Goal: Feedback & Contribution: Leave review/rating

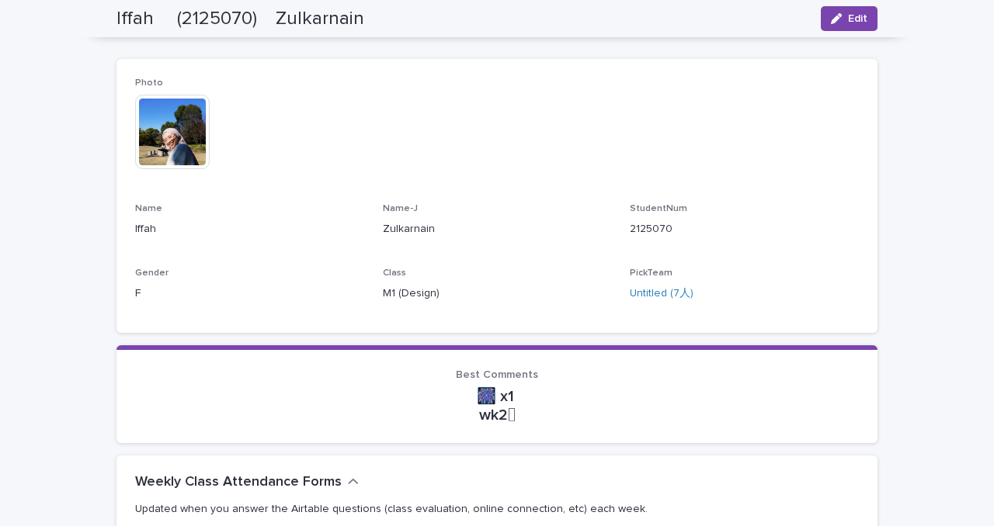
scroll to position [203, 0]
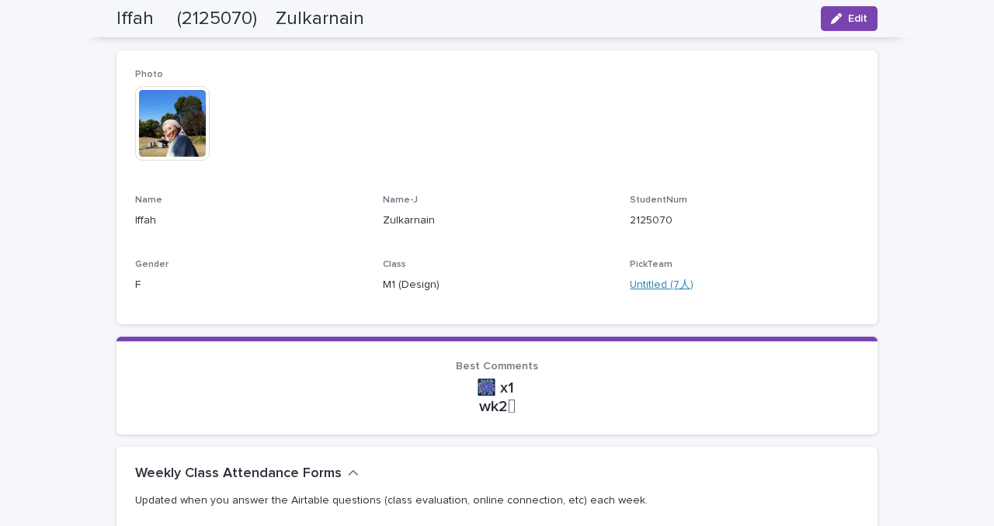
click at [655, 283] on link "Untitled (7人)" at bounding box center [661, 285] width 64 height 16
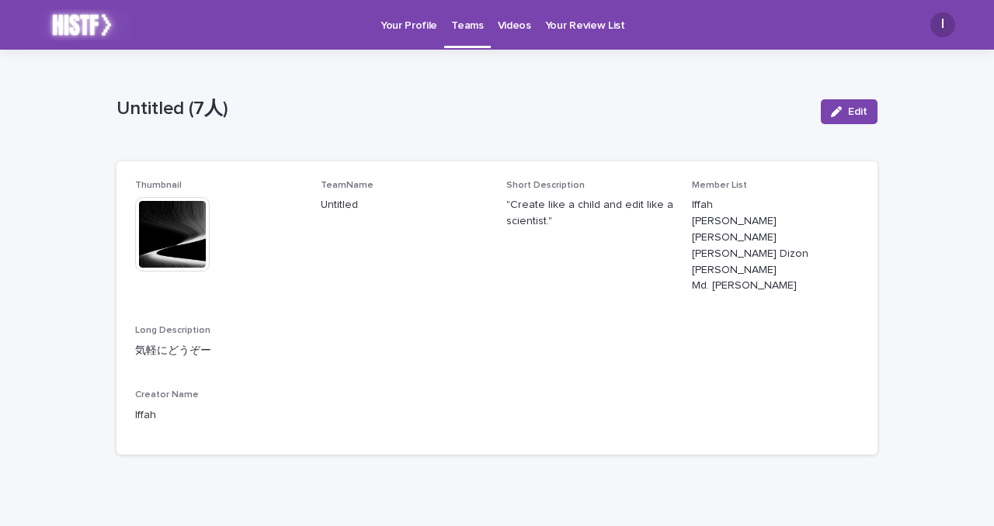
click at [467, 40] on link "Teams" at bounding box center [467, 23] width 46 height 46
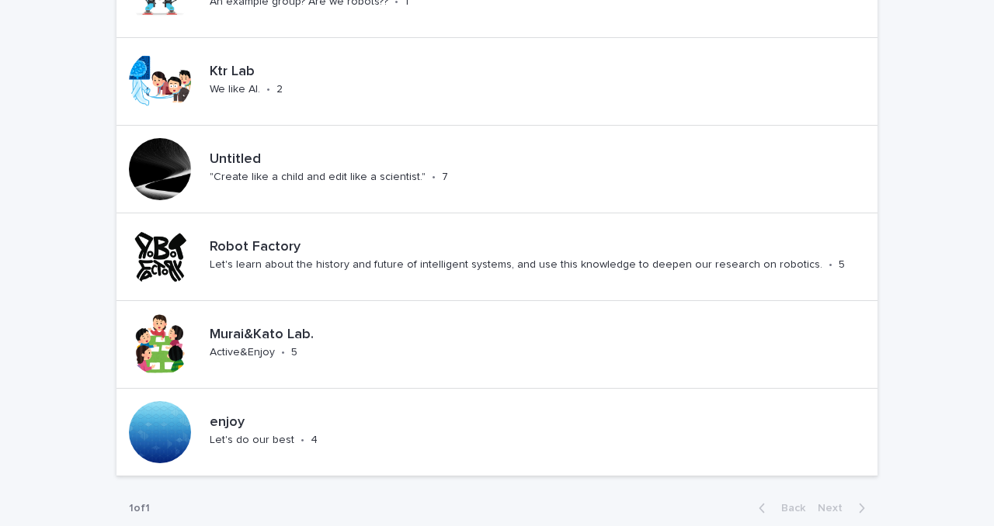
scroll to position [175, 0]
click at [444, 172] on div "Untitled "Create like a child and edit like a scientist." • 7" at bounding box center [354, 168] width 302 height 48
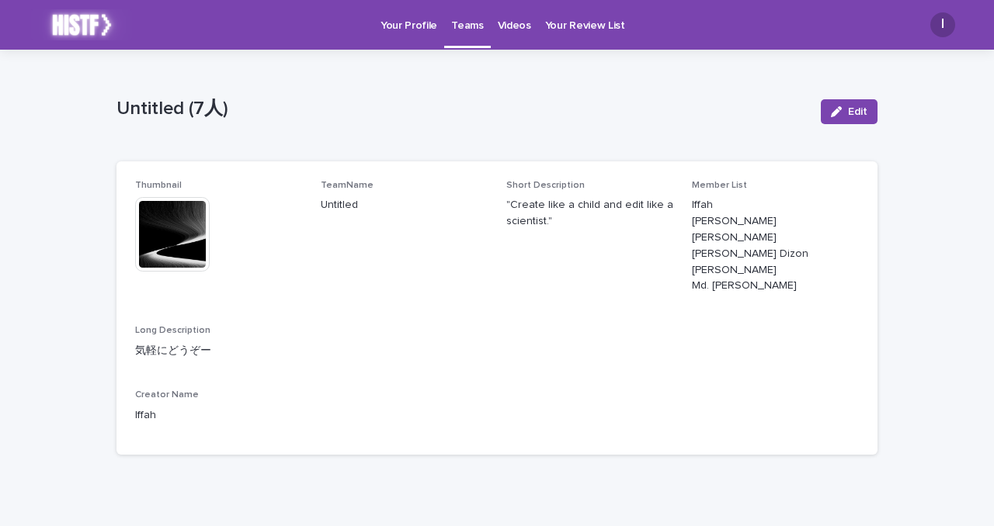
click at [187, 237] on img at bounding box center [172, 234] width 75 height 75
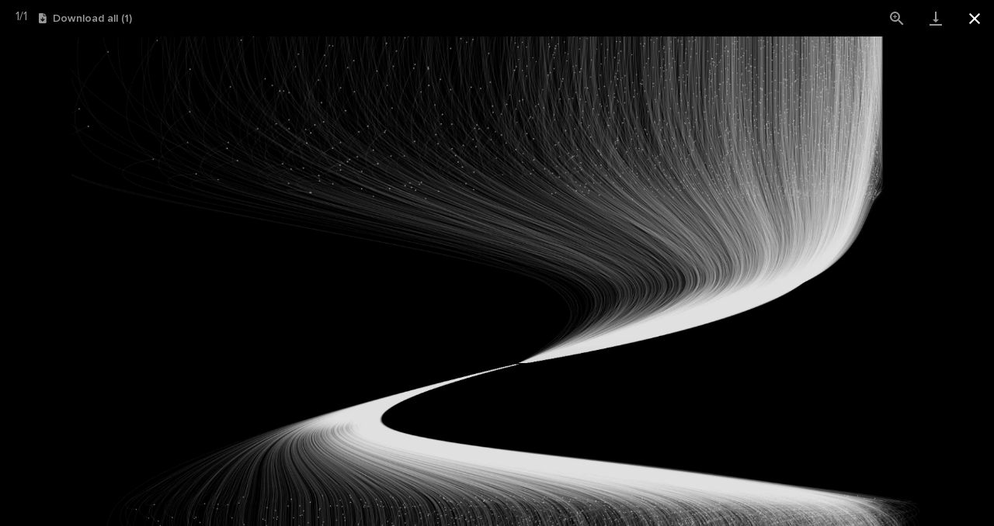
click at [982, 17] on button "Close gallery" at bounding box center [974, 18] width 39 height 36
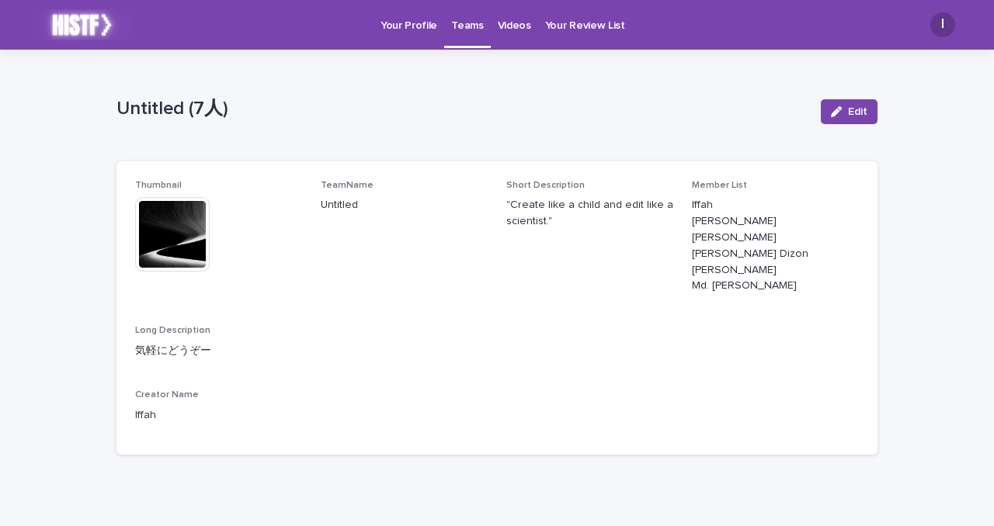
click at [449, 262] on span "TeamName Untitled" at bounding box center [404, 243] width 167 height 127
click at [458, 34] on link "Teams" at bounding box center [467, 23] width 46 height 46
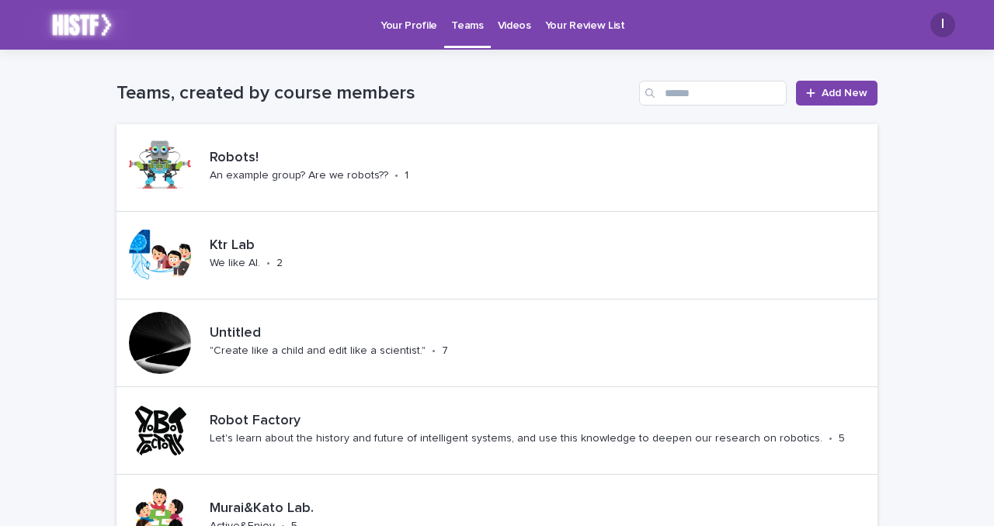
click at [538, 29] on div "Your Review List" at bounding box center [585, 16] width 94 height 33
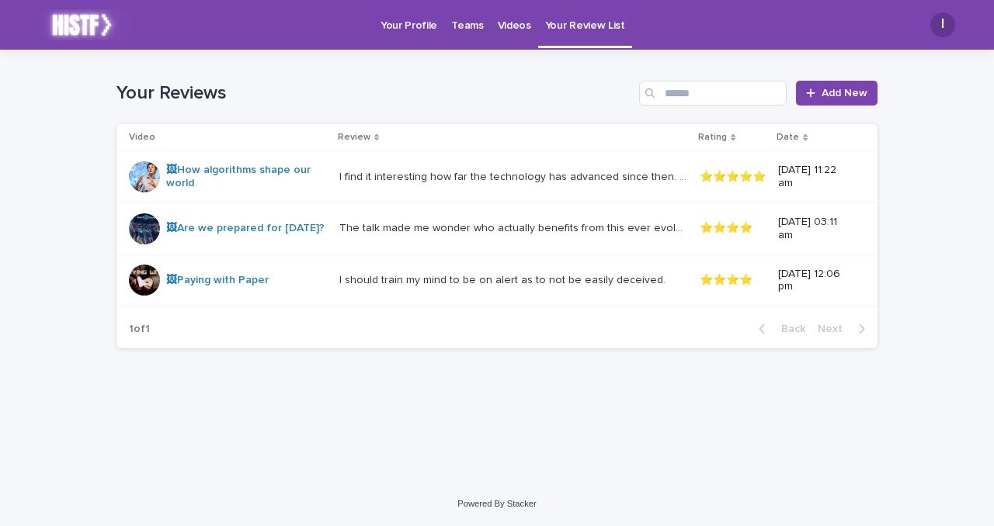
click at [501, 30] on p "Videos" at bounding box center [514, 16] width 33 height 33
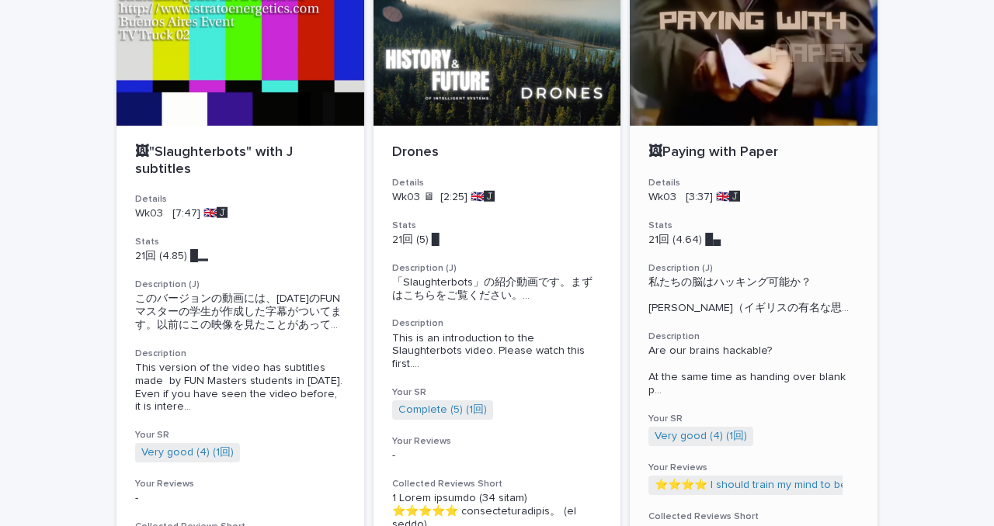
scroll to position [132, 0]
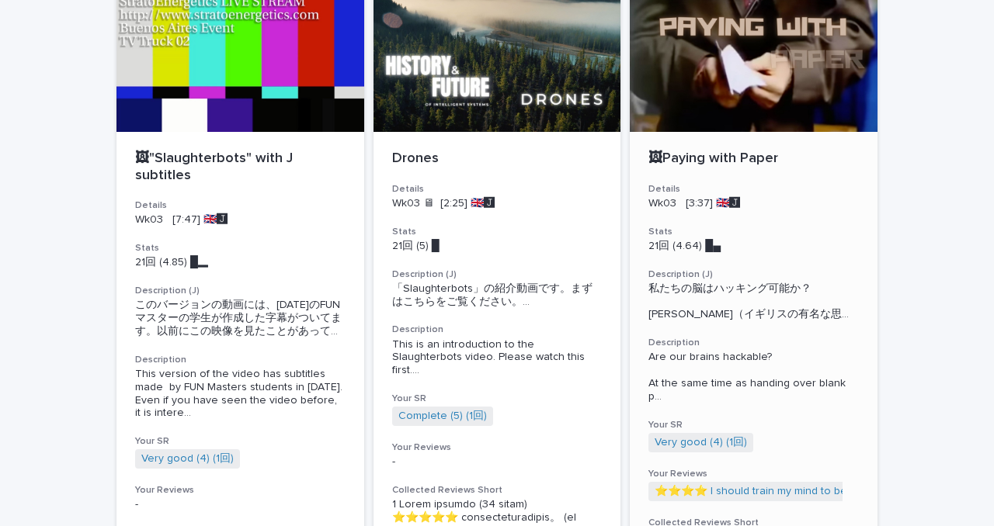
click at [725, 154] on p "🖼Paying with Paper" at bounding box center [753, 159] width 210 height 17
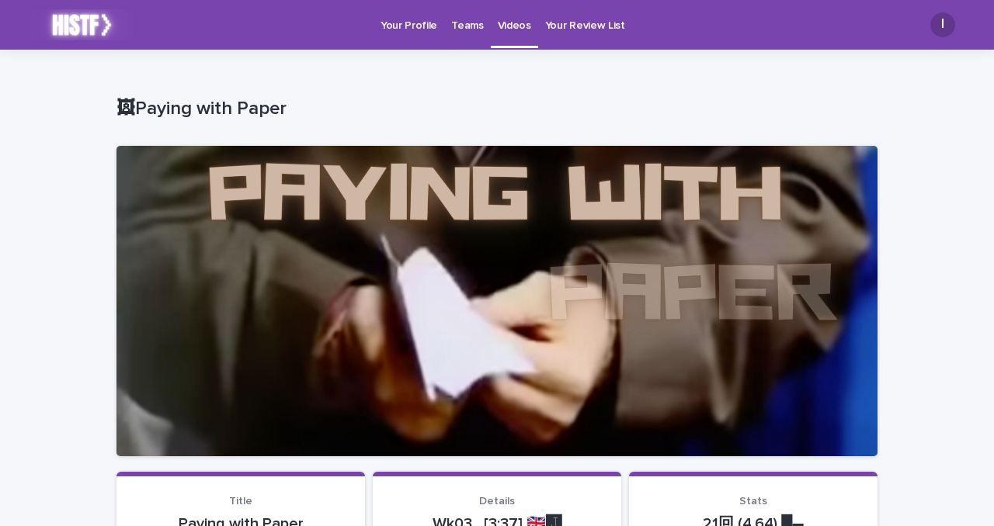
click at [524, 29] on div "Videos" at bounding box center [514, 16] width 47 height 33
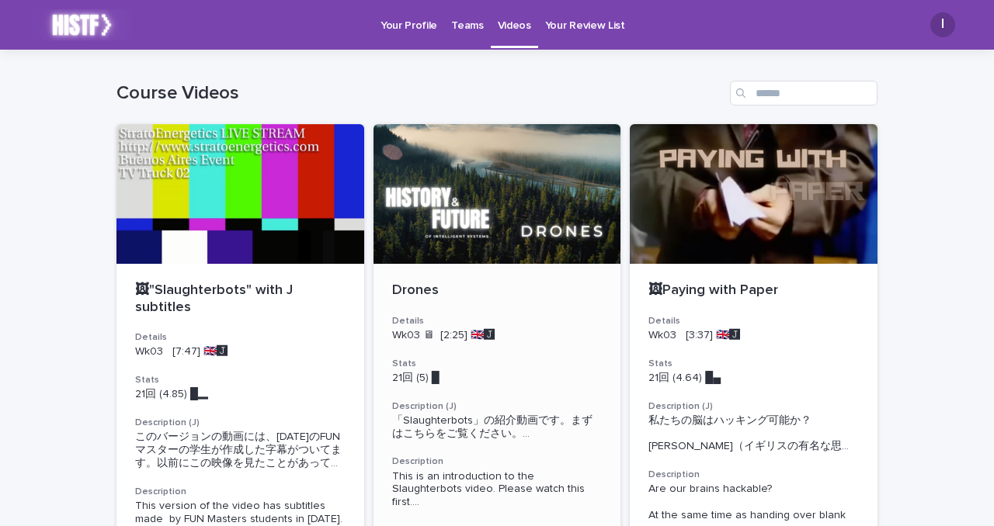
click at [498, 203] on div at bounding box center [497, 194] width 248 height 140
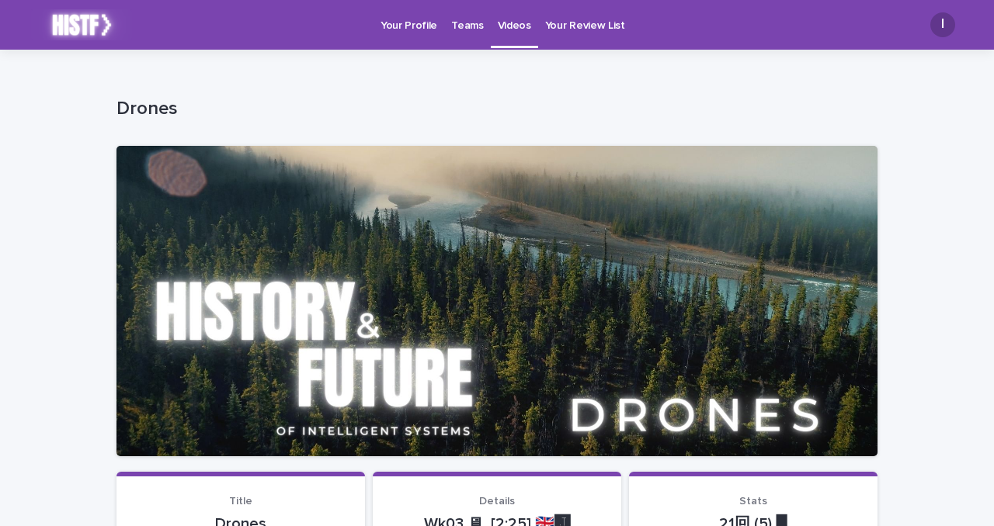
click at [514, 13] on p "Videos" at bounding box center [514, 16] width 33 height 33
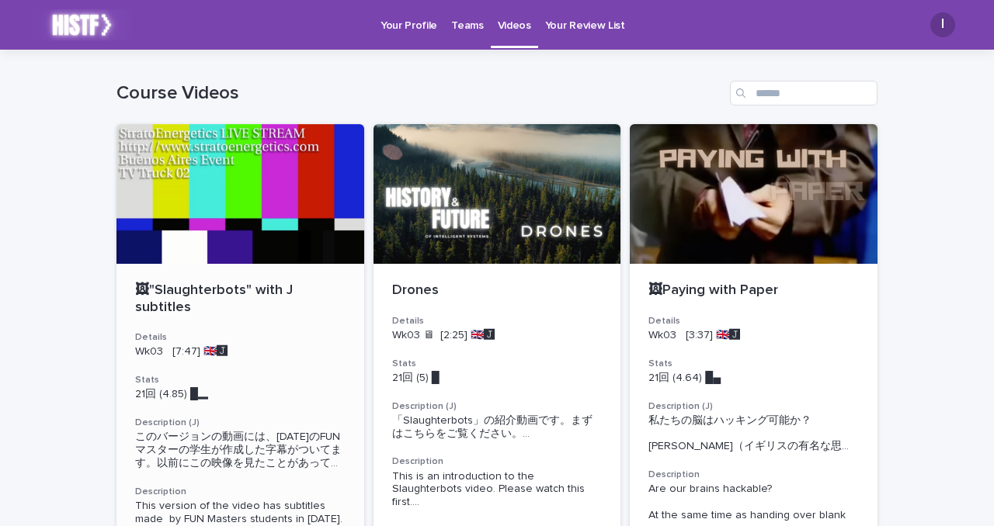
click at [199, 186] on div at bounding box center [240, 194] width 248 height 140
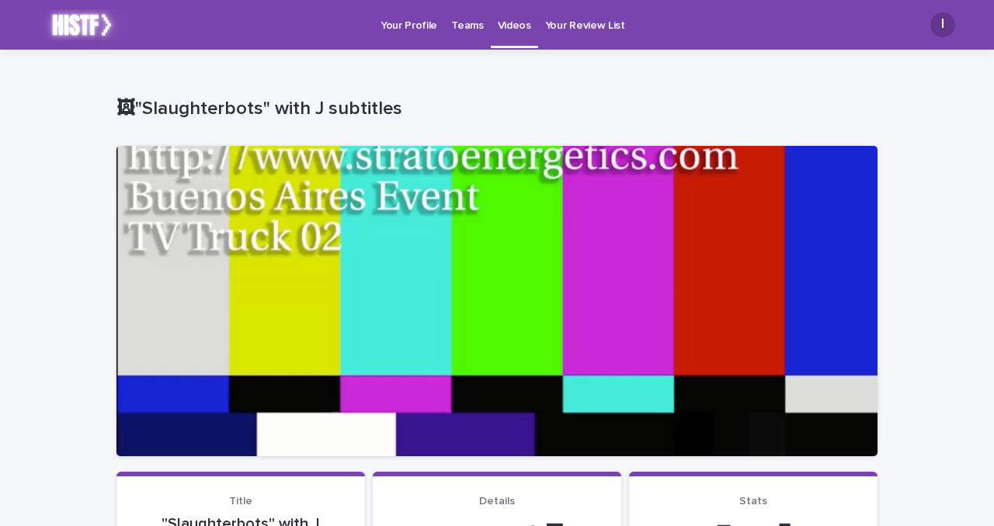
click at [521, 33] on link "Videos" at bounding box center [514, 23] width 47 height 46
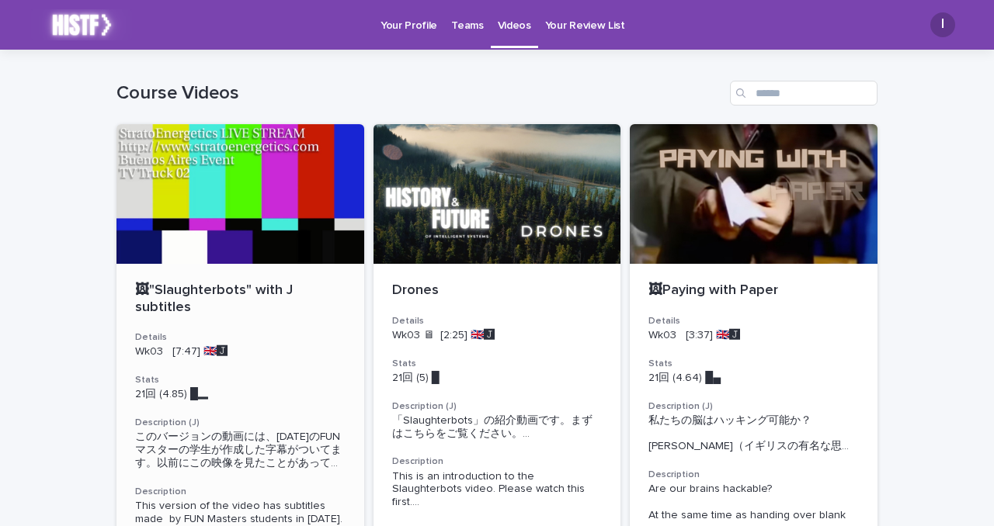
click at [219, 243] on div at bounding box center [240, 194] width 248 height 140
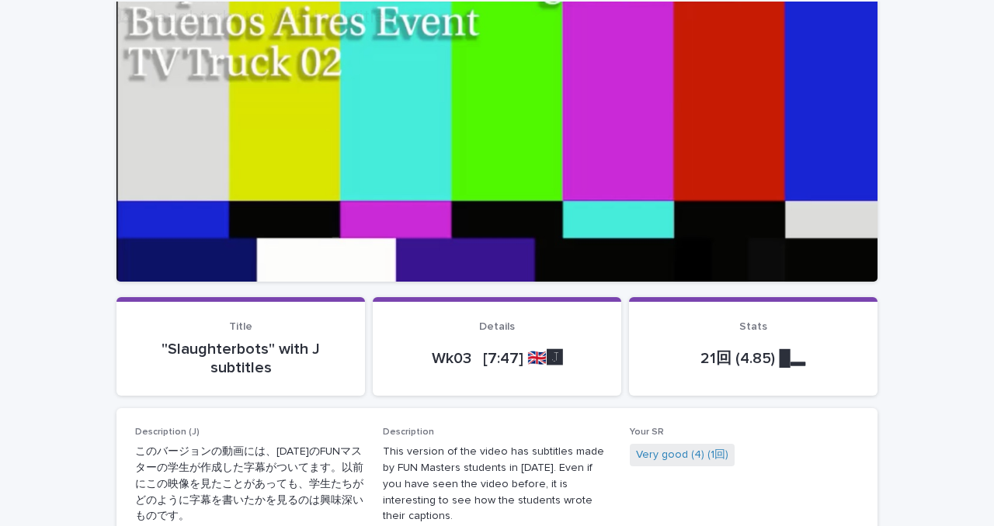
scroll to position [232, 0]
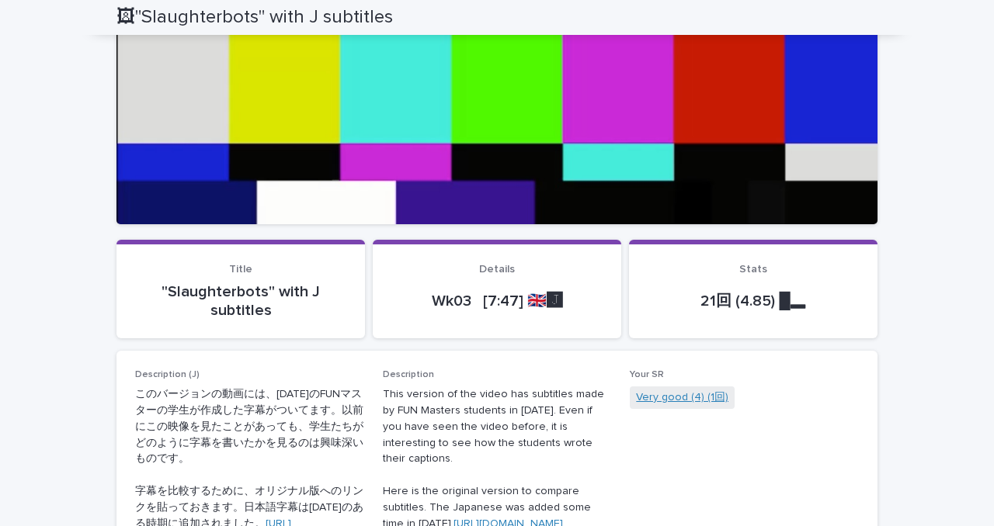
click at [665, 393] on link "Very good (4) (1回)" at bounding box center [682, 398] width 92 height 16
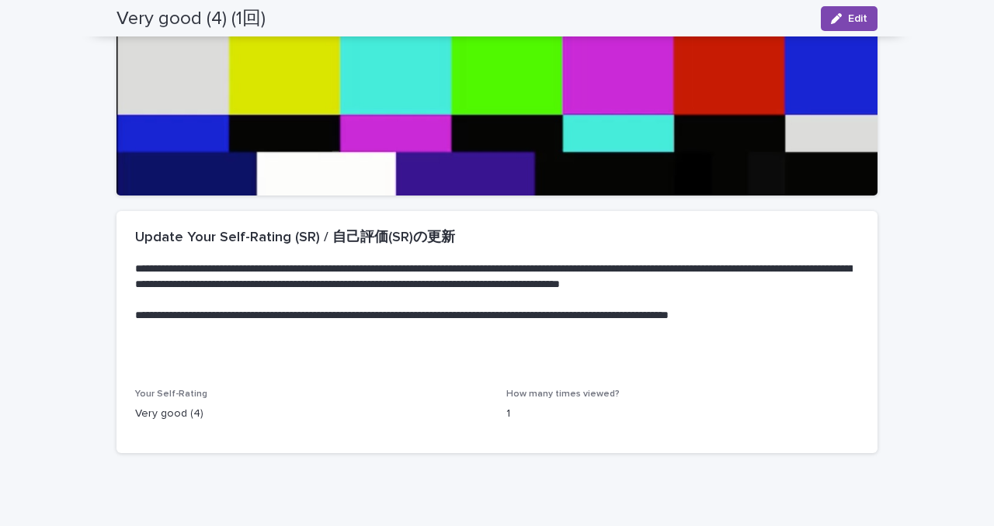
scroll to position [321, 0]
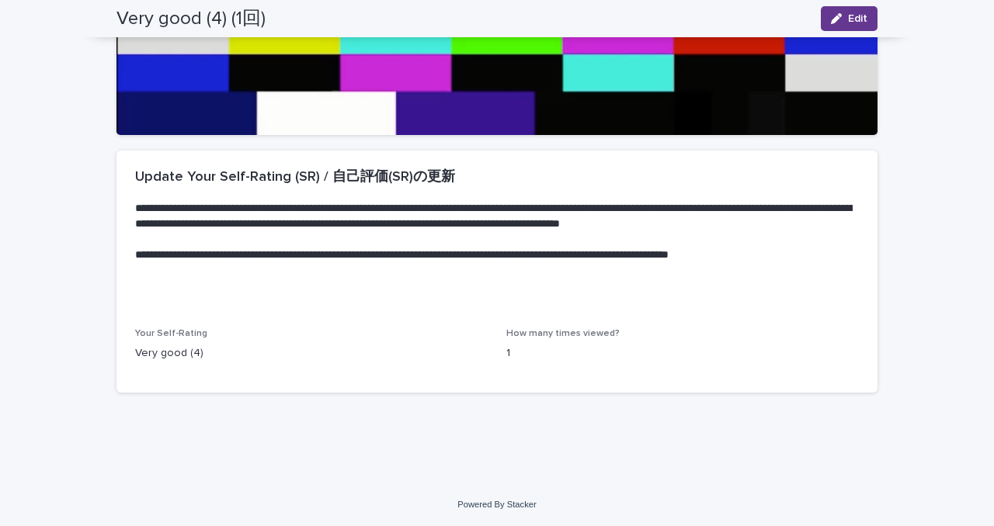
click at [854, 16] on span "Edit" at bounding box center [857, 18] width 19 height 11
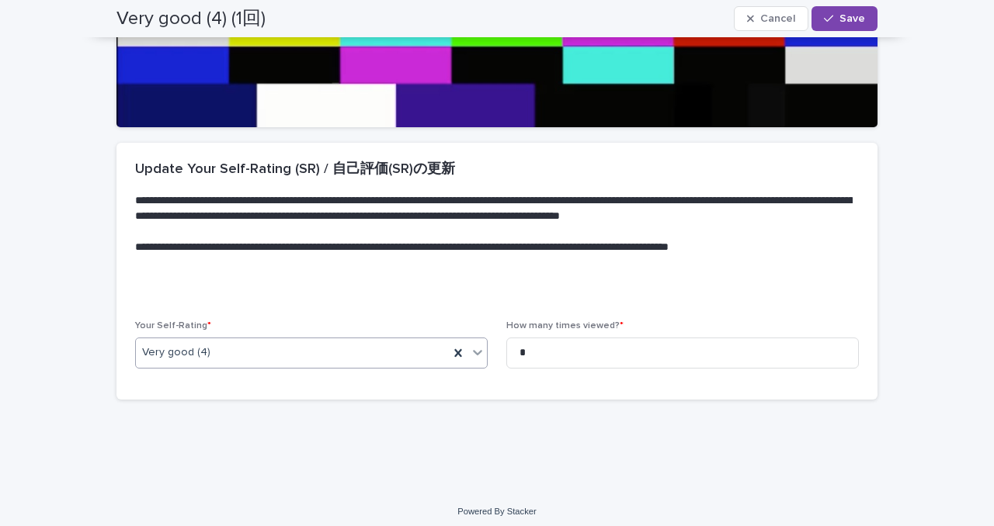
click at [297, 345] on div "Very good (4)" at bounding box center [292, 353] width 313 height 26
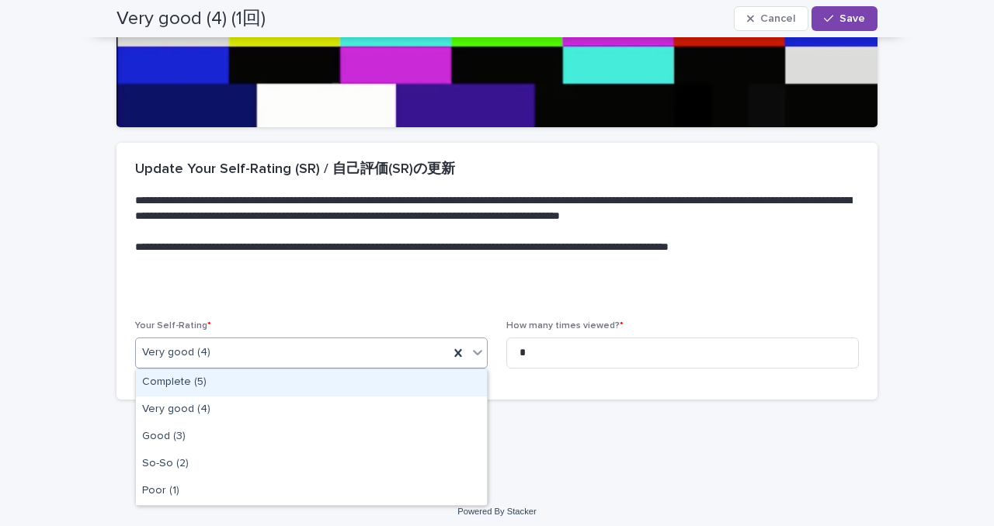
click at [258, 389] on div "Complete (5)" at bounding box center [311, 382] width 351 height 27
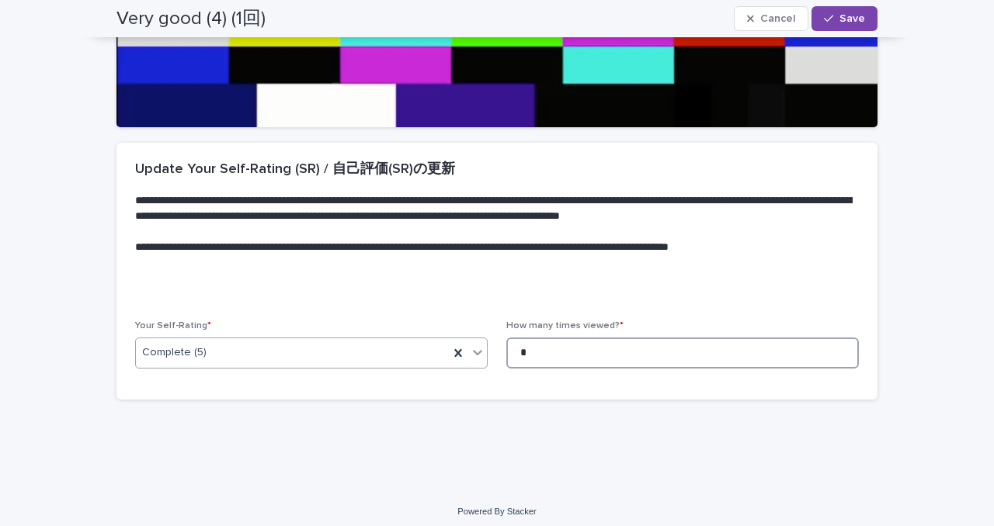
click at [560, 360] on input "*" at bounding box center [682, 353] width 352 height 31
type input "*"
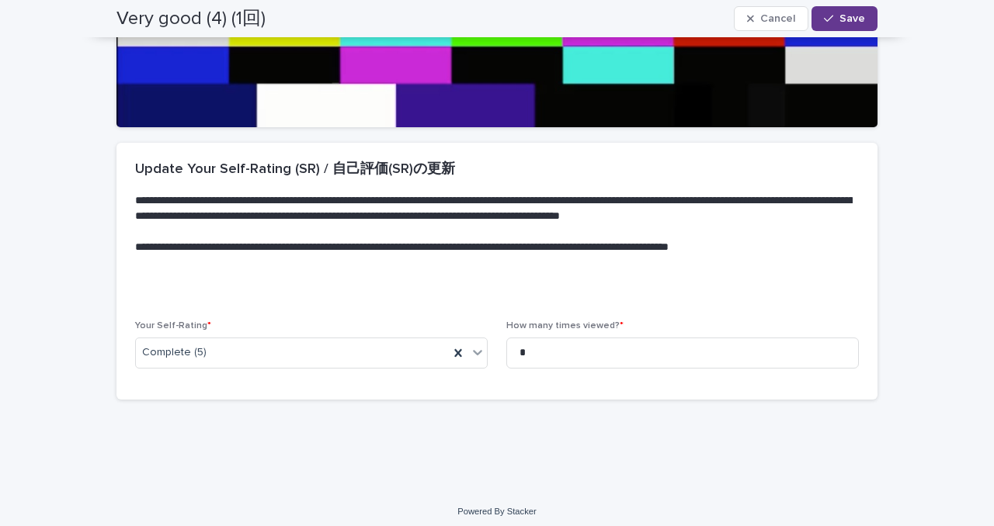
click at [851, 12] on button "Save" at bounding box center [844, 18] width 66 height 25
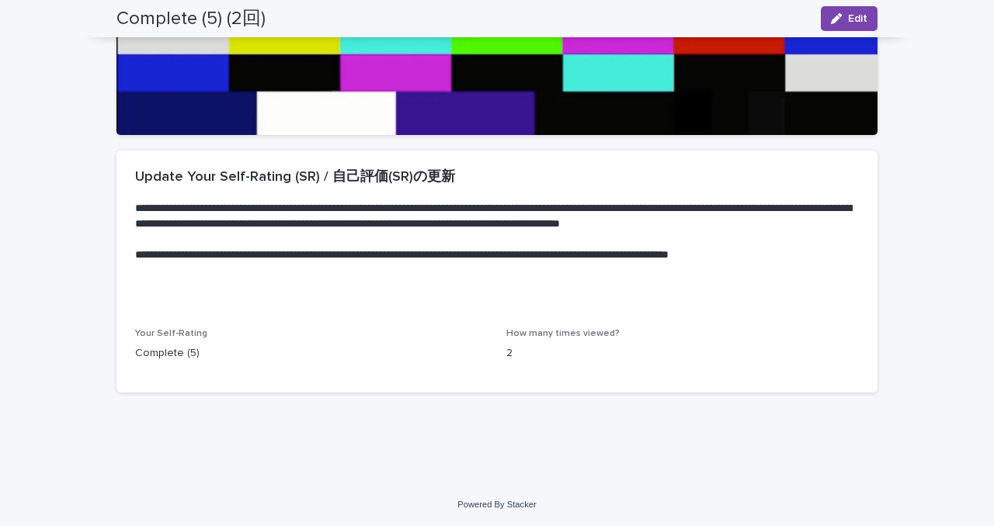
scroll to position [0, 0]
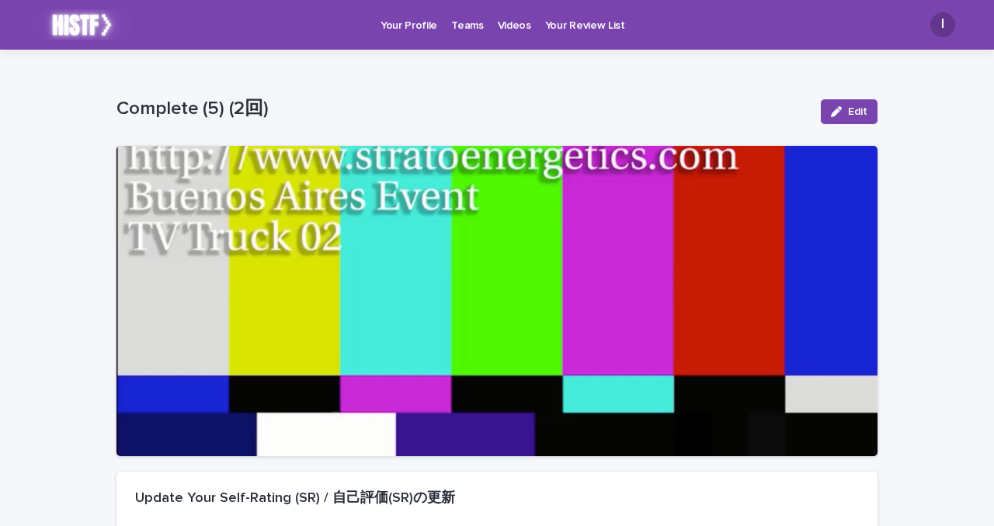
click at [511, 36] on link "Videos" at bounding box center [514, 24] width 47 height 48
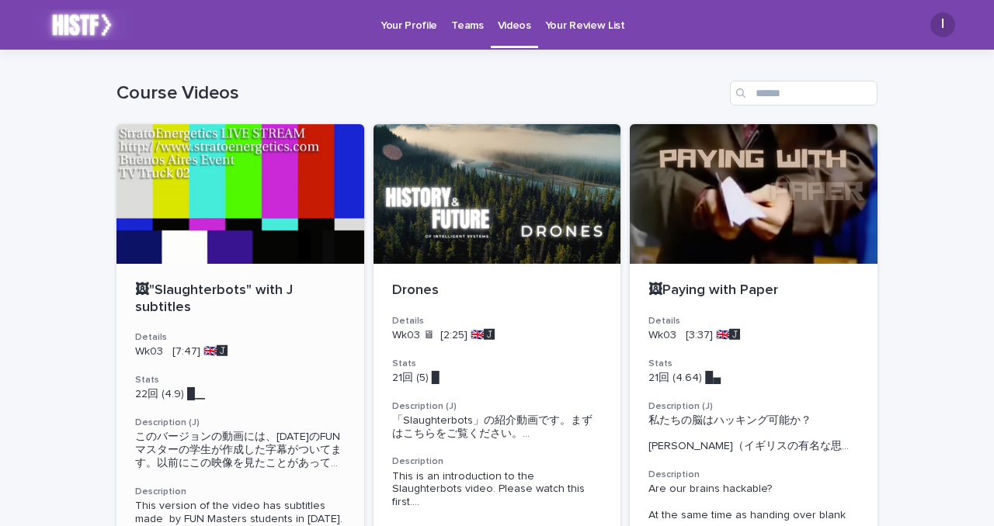
click at [248, 217] on div at bounding box center [240, 194] width 248 height 140
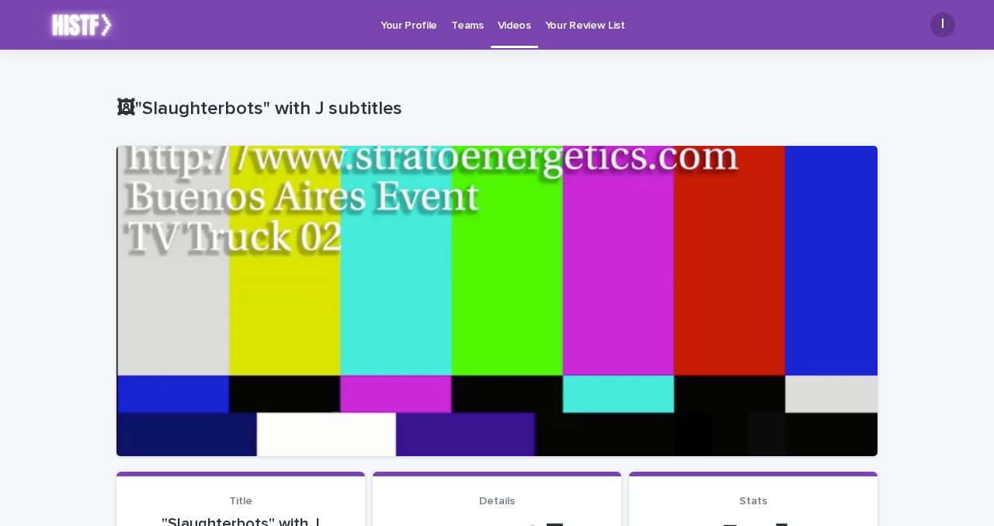
click at [503, 33] on link "Videos" at bounding box center [514, 23] width 47 height 46
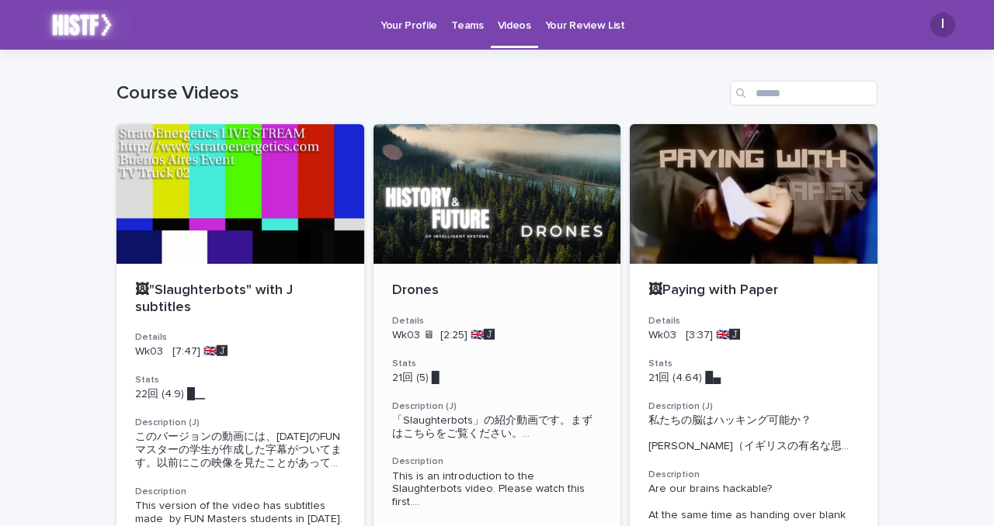
click at [475, 169] on div at bounding box center [497, 194] width 248 height 140
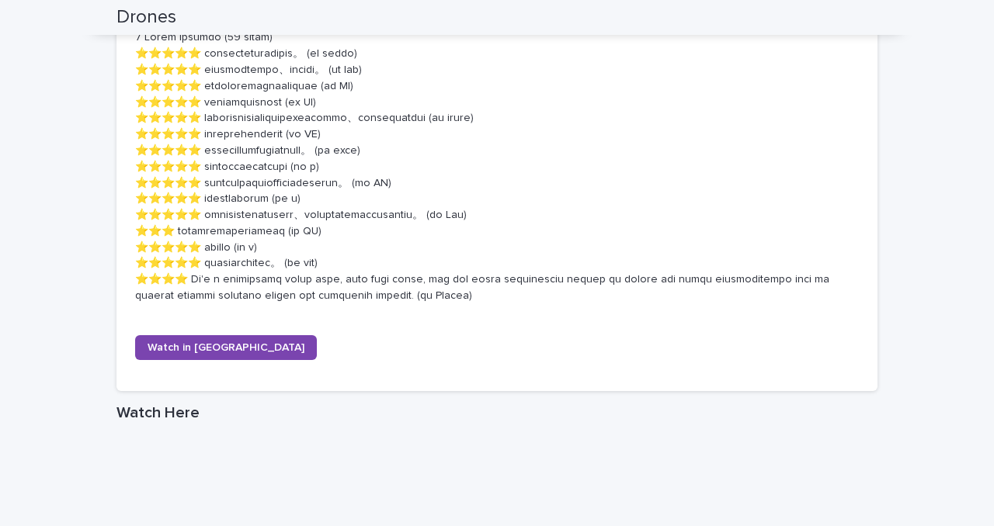
scroll to position [907, 0]
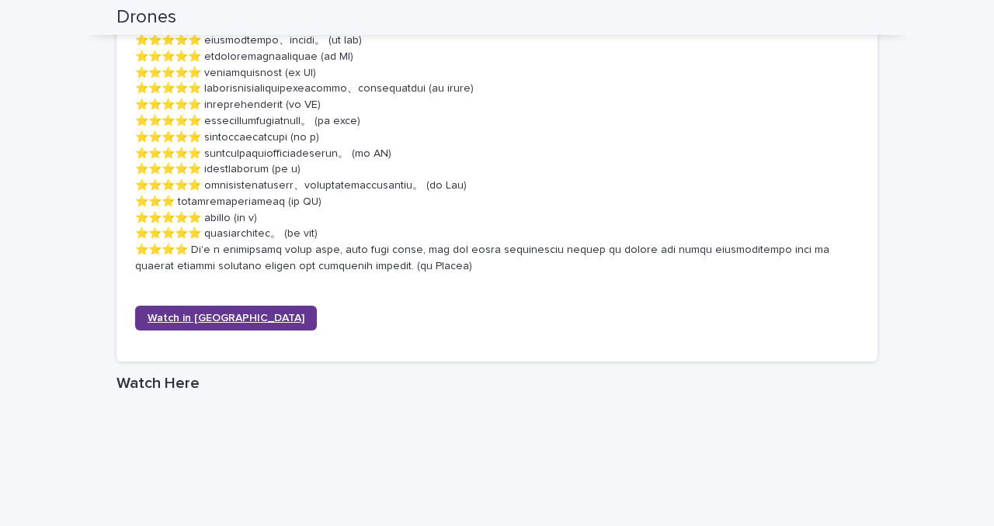
click at [203, 309] on link "Watch in [GEOGRAPHIC_DATA]" at bounding box center [226, 318] width 182 height 25
click at [175, 322] on span "Watch in [GEOGRAPHIC_DATA]" at bounding box center [225, 318] width 157 height 11
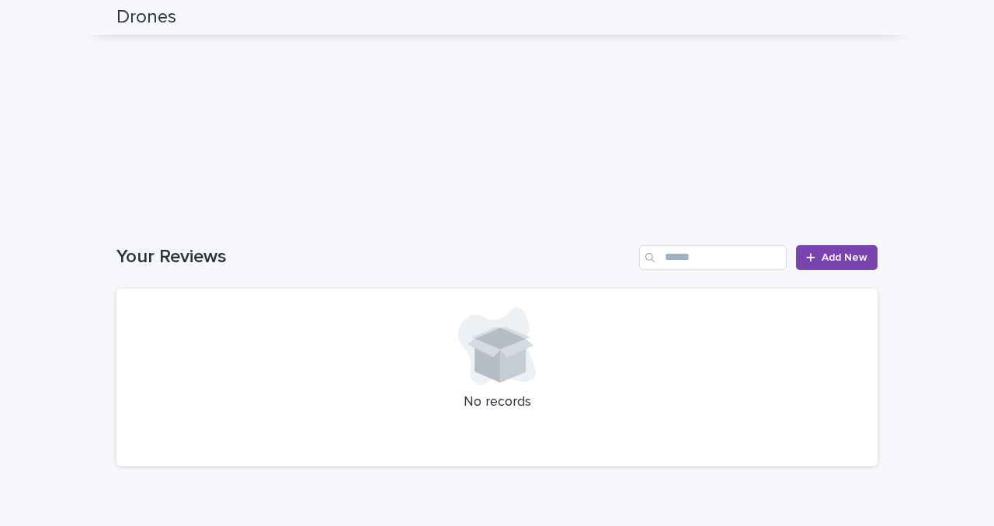
scroll to position [1593, 0]
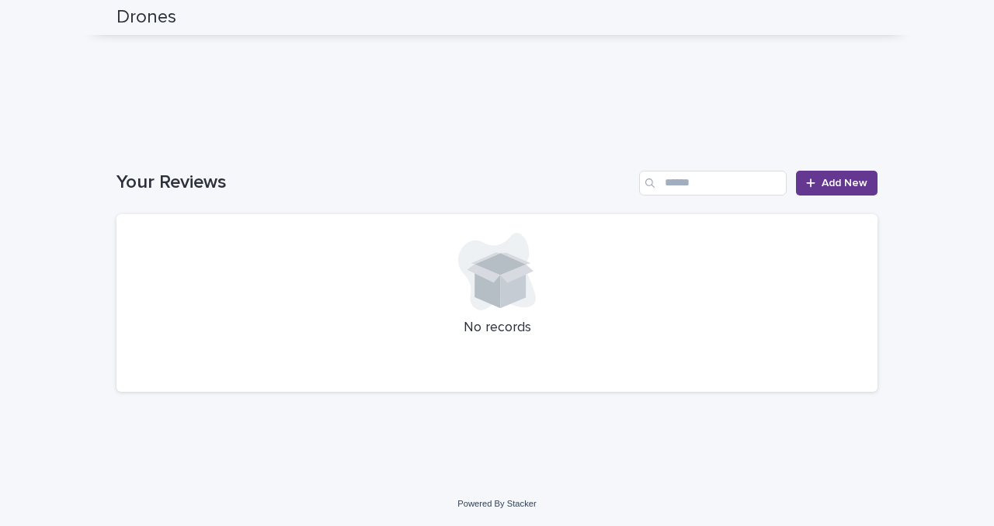
click at [814, 179] on icon at bounding box center [810, 183] width 9 height 11
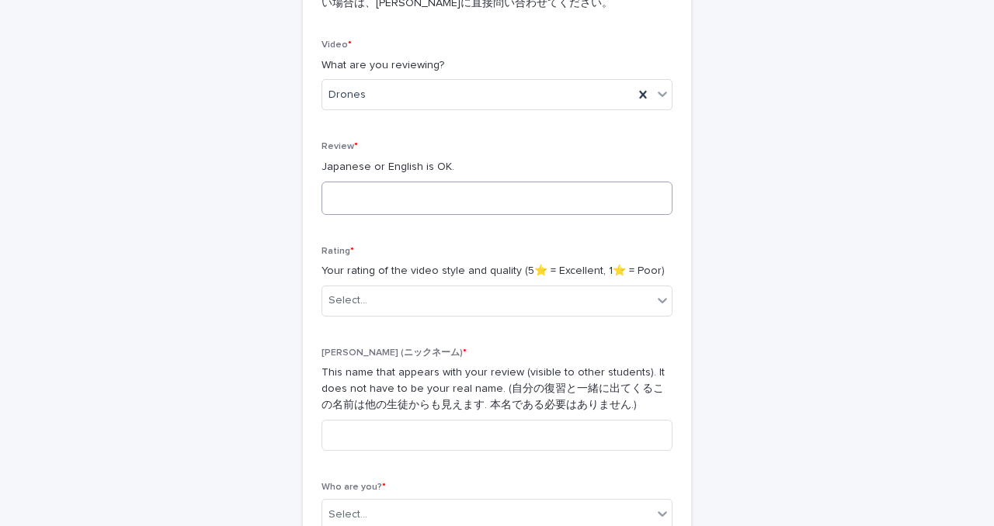
scroll to position [243, 0]
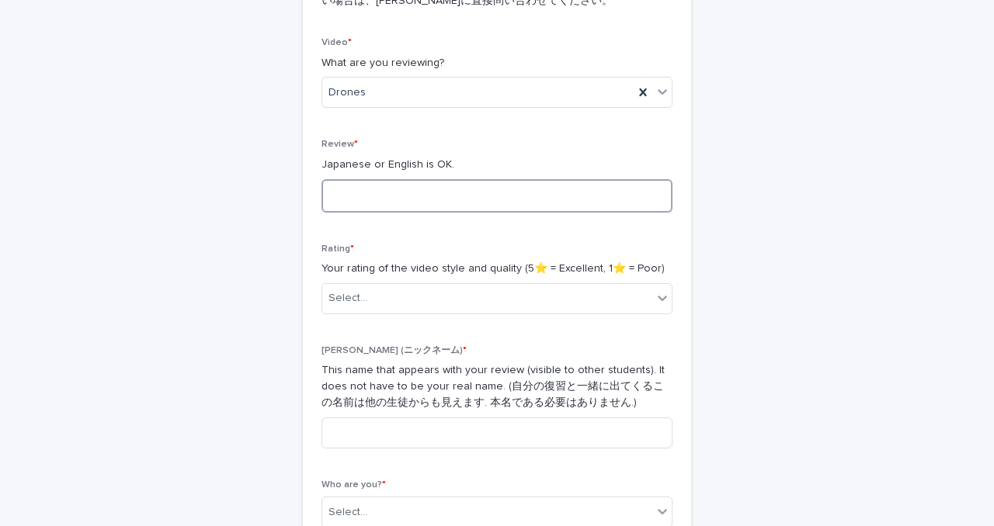
click at [358, 203] on textarea at bounding box center [496, 195] width 351 height 33
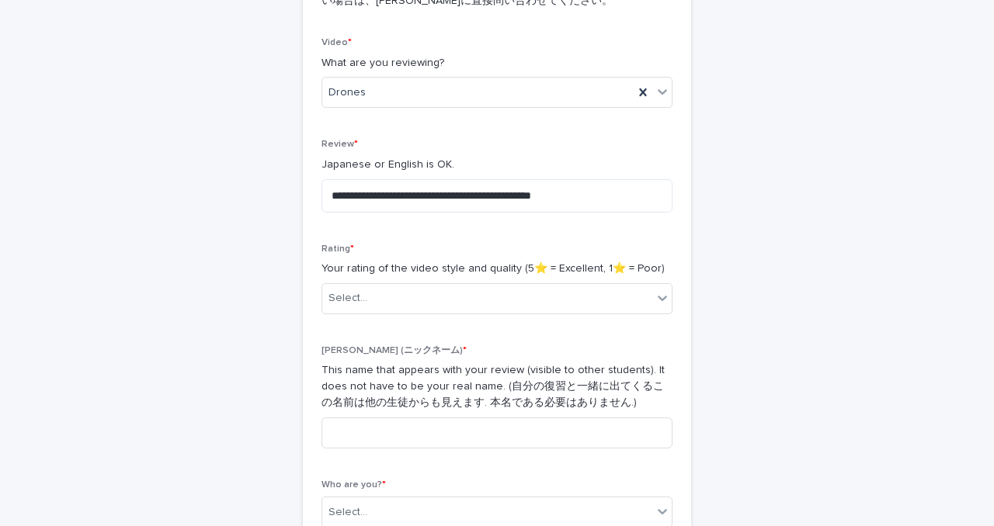
click at [142, 257] on div "**********" at bounding box center [496, 201] width 761 height 789
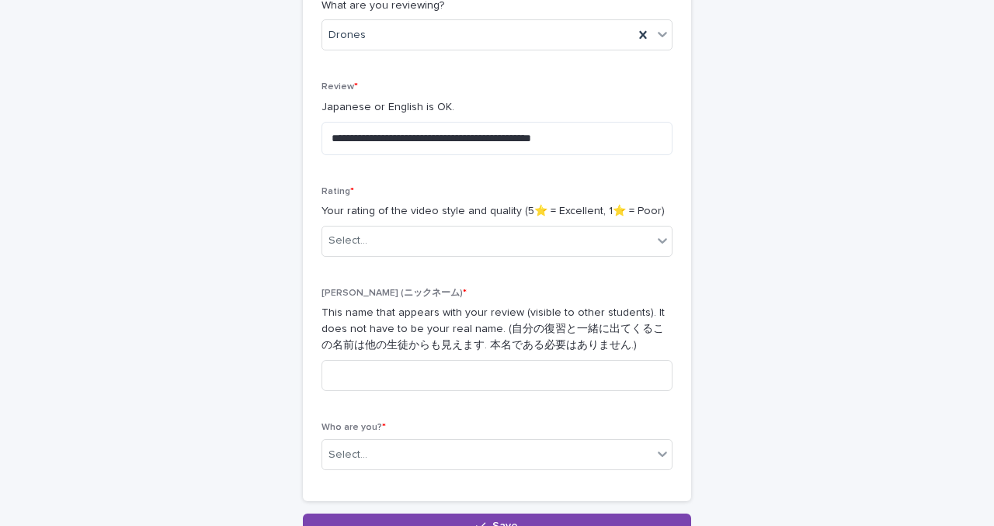
scroll to position [314, 0]
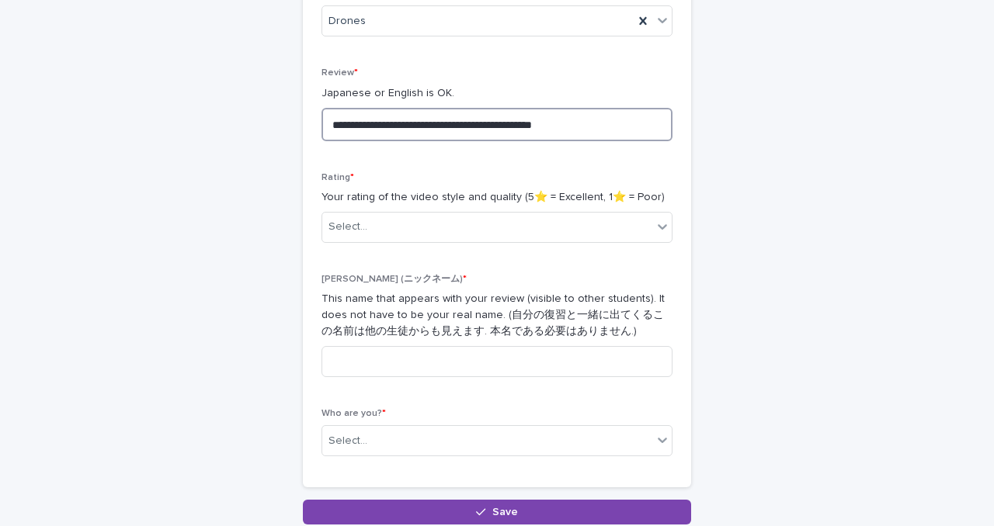
click at [344, 122] on textarea "**********" at bounding box center [496, 124] width 351 height 33
type textarea "**********"
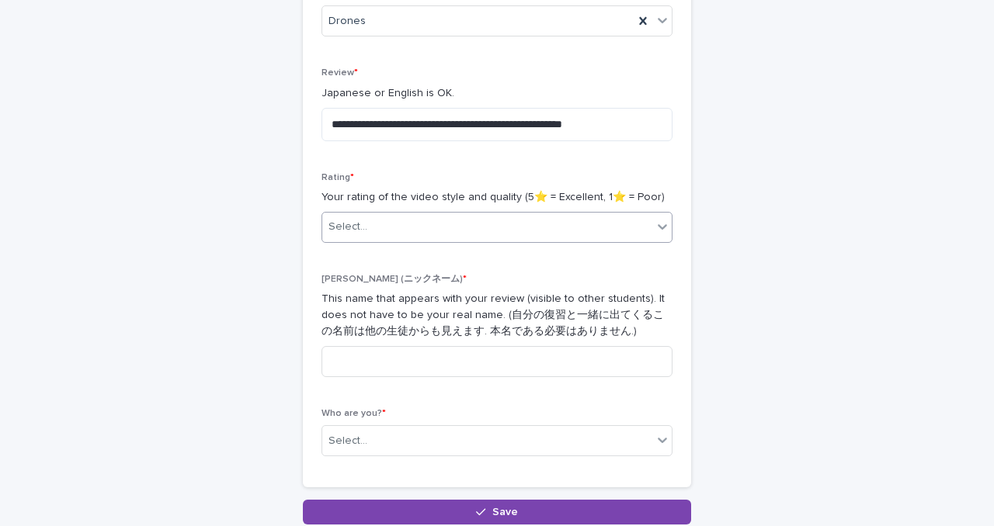
click at [403, 217] on div "Select..." at bounding box center [487, 227] width 330 height 26
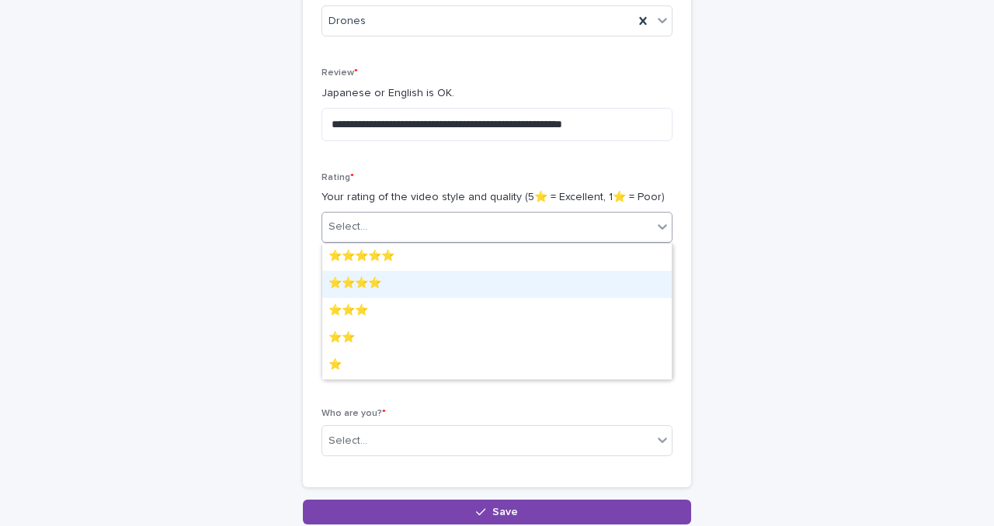
click at [378, 279] on div "⭐️⭐️⭐️⭐️" at bounding box center [496, 284] width 349 height 27
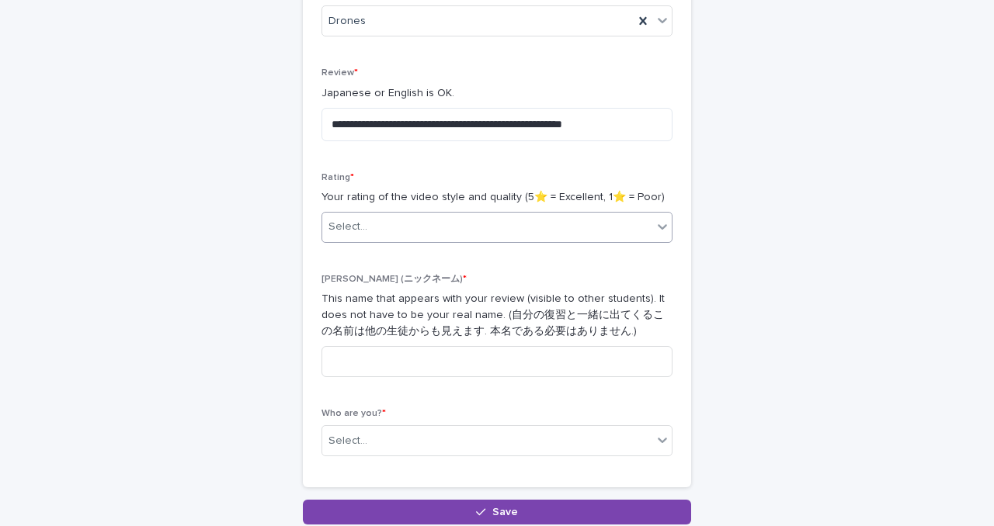
click at [300, 274] on div "**********" at bounding box center [496, 129] width 761 height 789
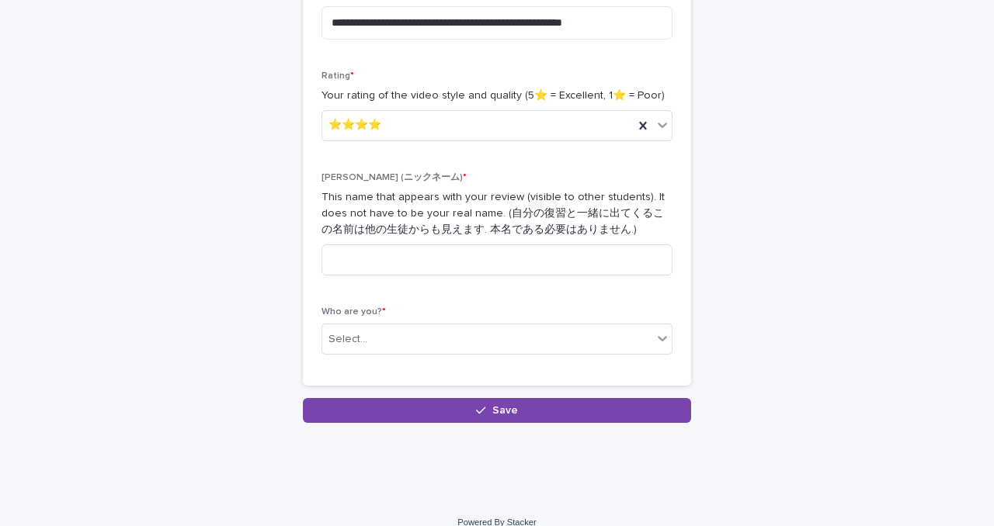
scroll to position [420, 0]
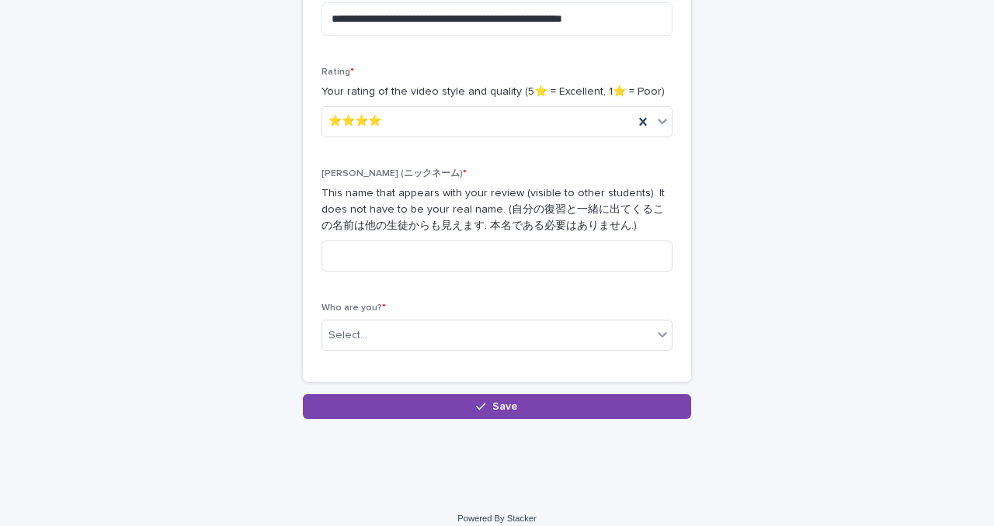
click at [362, 276] on div "[PERSON_NAME] (ニックネーム) * This name that appears with your review (visible to ot…" at bounding box center [496, 226] width 351 height 116
click at [362, 250] on input at bounding box center [496, 256] width 351 height 31
type input "**"
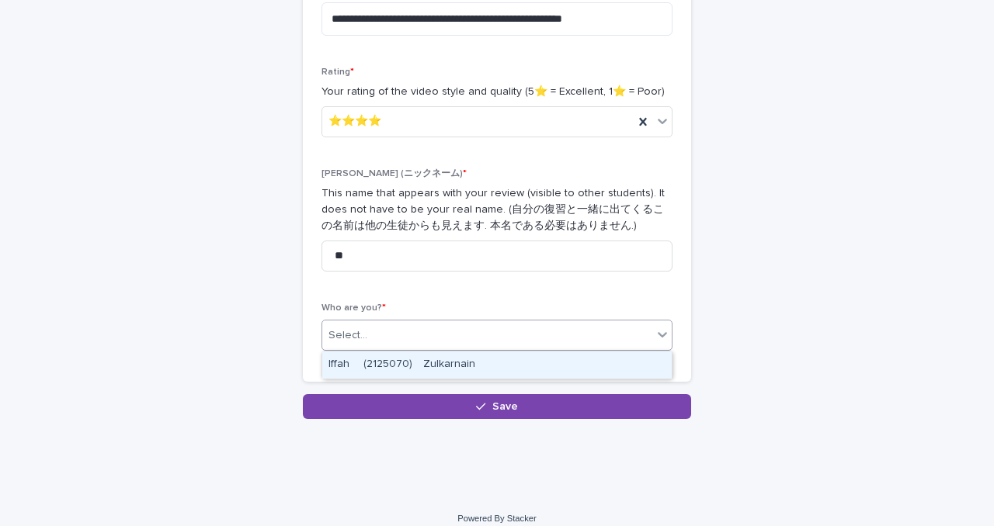
click at [370, 335] on div "Select..." at bounding box center [487, 336] width 330 height 26
click at [375, 362] on div "Iffah 　(2125070)　Zulkarnain" at bounding box center [496, 365] width 349 height 27
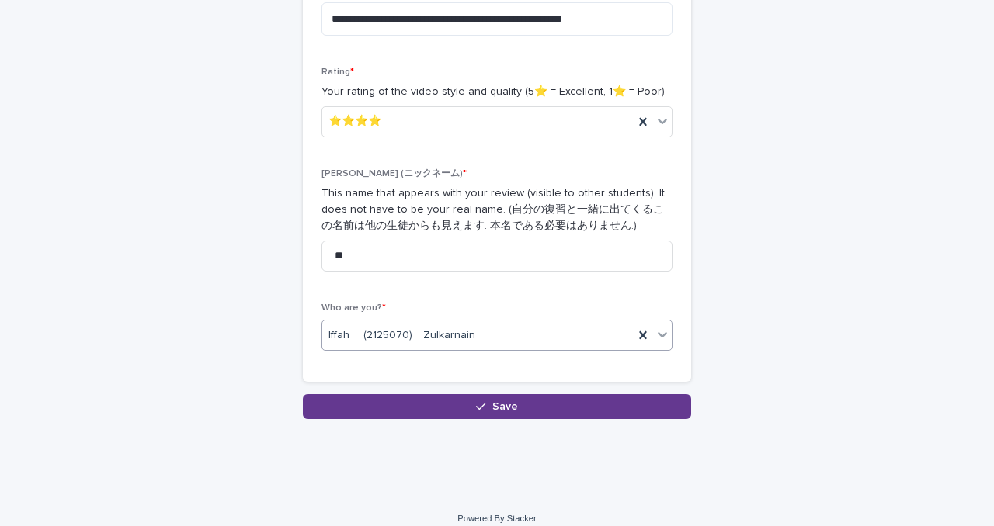
click at [453, 407] on button "Save" at bounding box center [497, 406] width 388 height 25
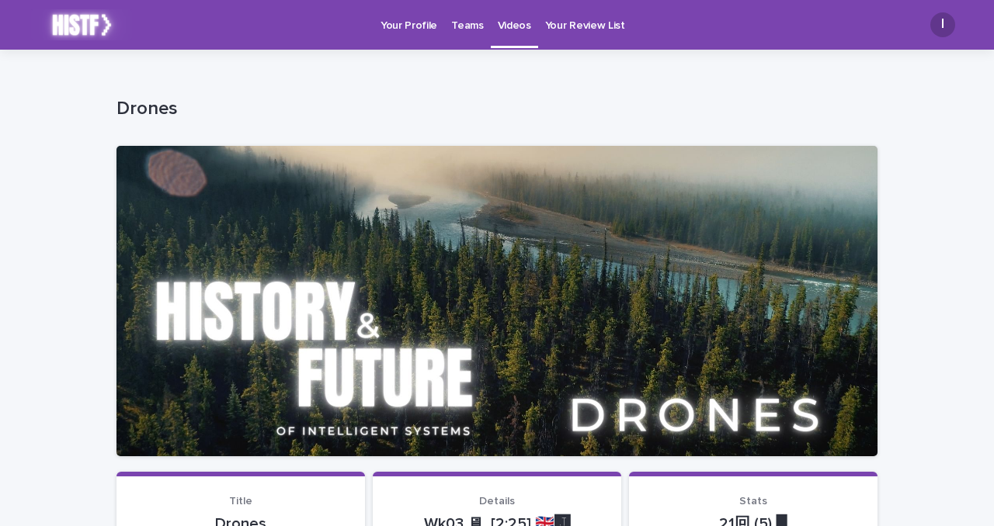
click at [461, 34] on link "Teams" at bounding box center [467, 24] width 46 height 48
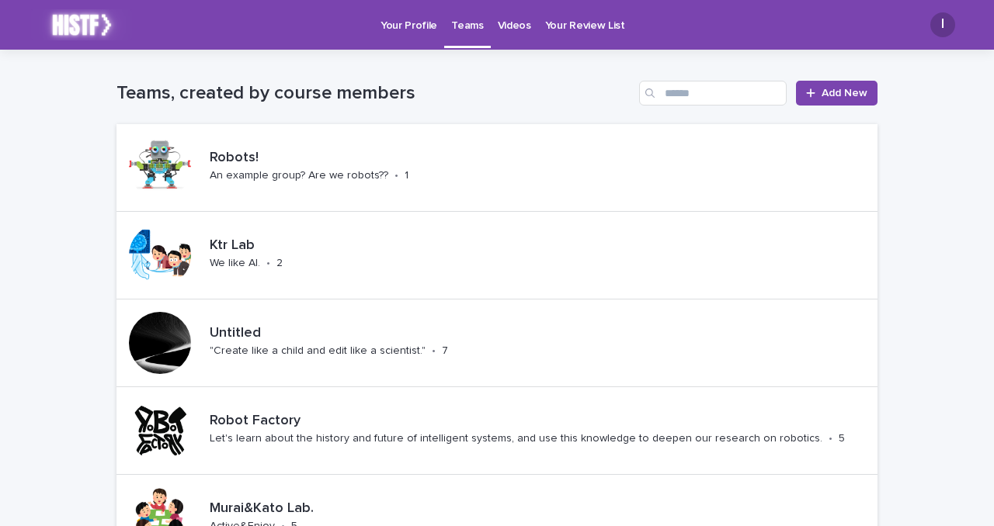
click at [500, 25] on p "Videos" at bounding box center [514, 16] width 33 height 33
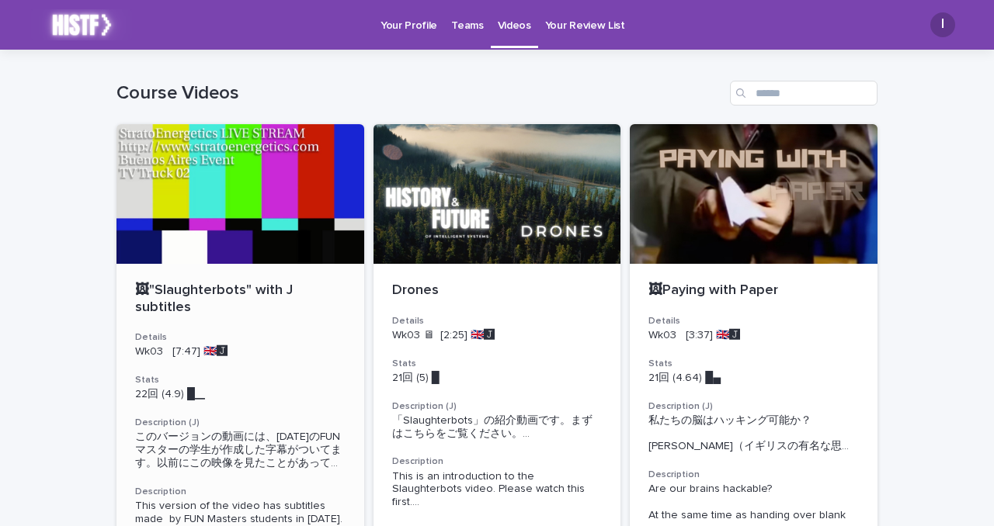
click at [210, 219] on div at bounding box center [240, 194] width 248 height 140
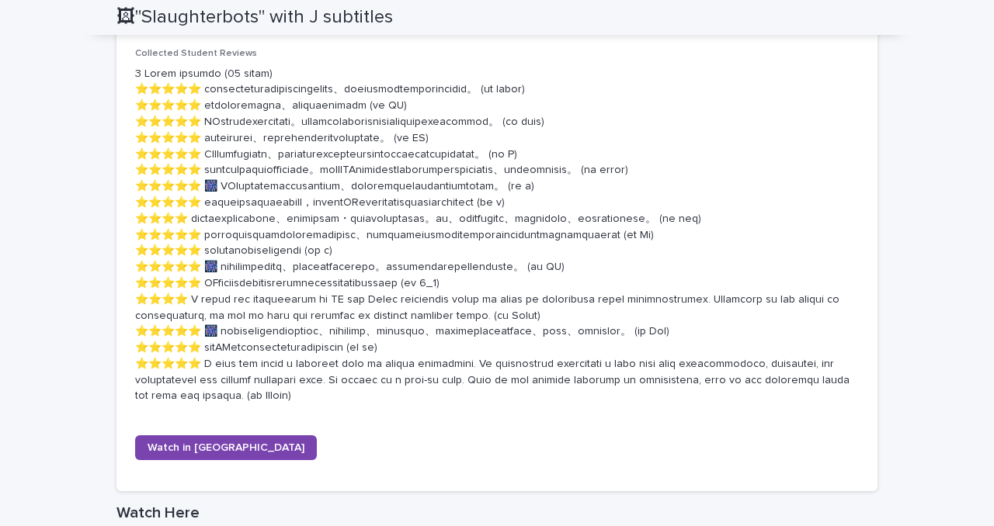
scroll to position [758, 0]
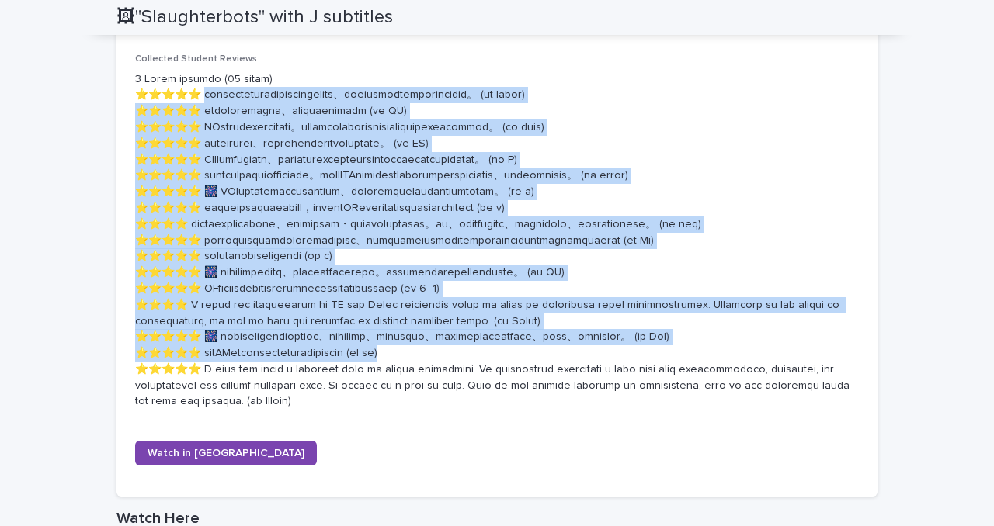
drag, startPoint x: 192, startPoint y: 95, endPoint x: 536, endPoint y: 419, distance: 472.2
click at [536, 411] on p at bounding box center [496, 240] width 723 height 339
click at [484, 234] on p at bounding box center [496, 240] width 723 height 339
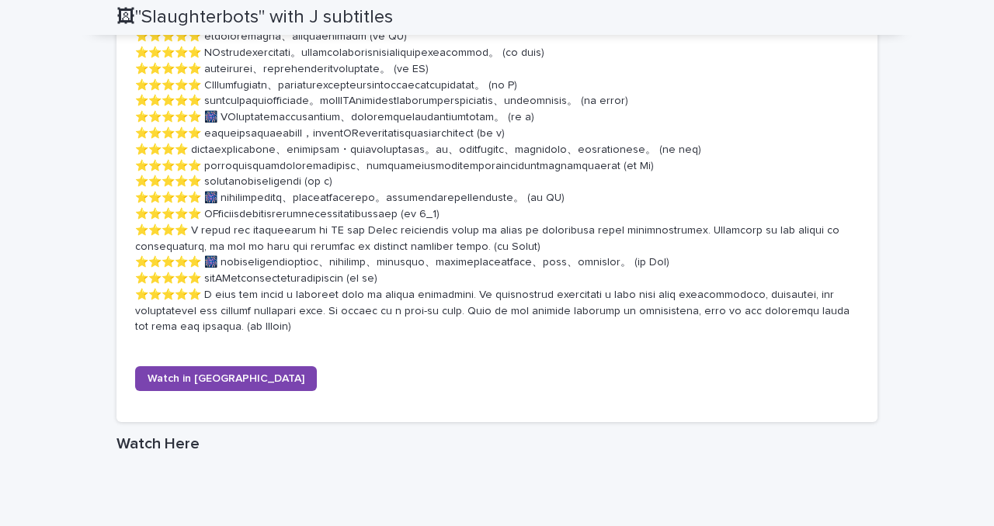
scroll to position [870, 0]
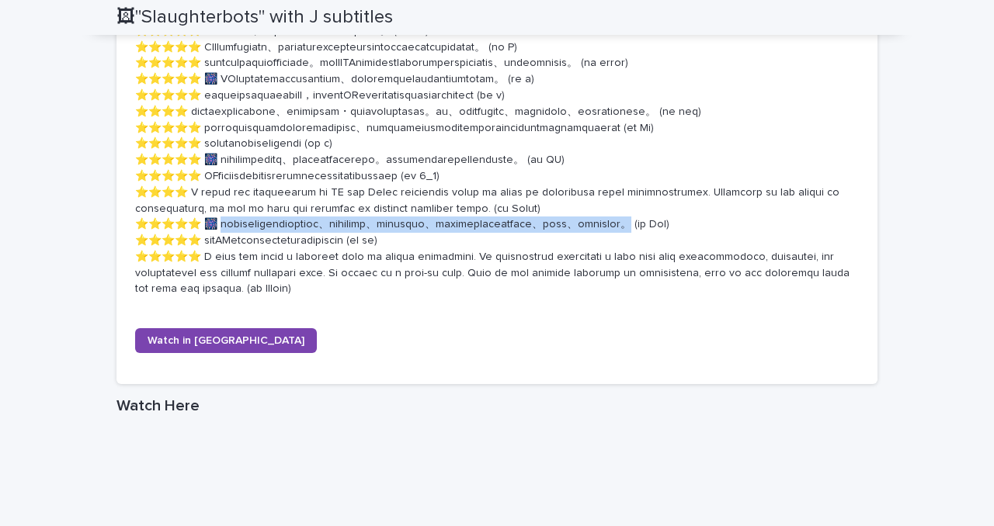
drag, startPoint x: 206, startPoint y: 272, endPoint x: 251, endPoint y: 289, distance: 48.1
click at [251, 289] on p at bounding box center [496, 128] width 723 height 339
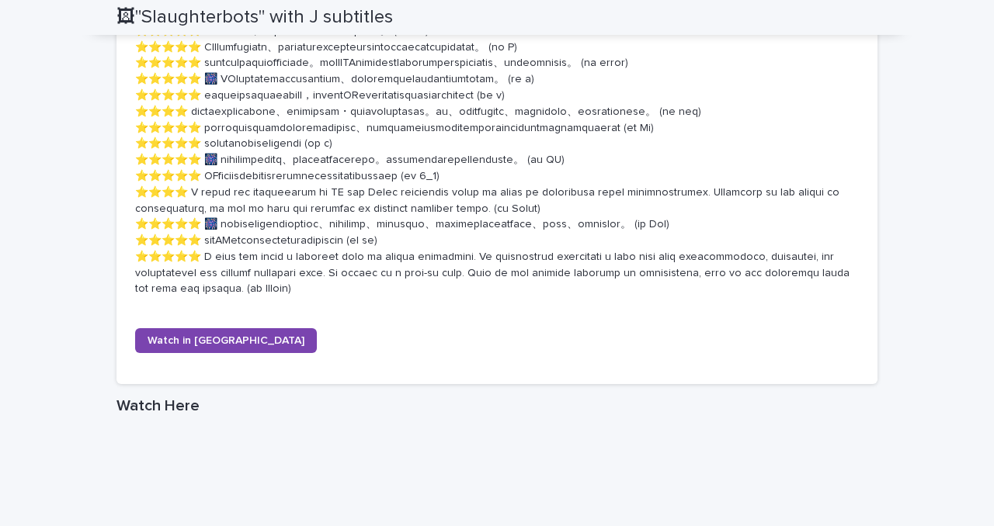
click at [325, 221] on p at bounding box center [496, 128] width 723 height 339
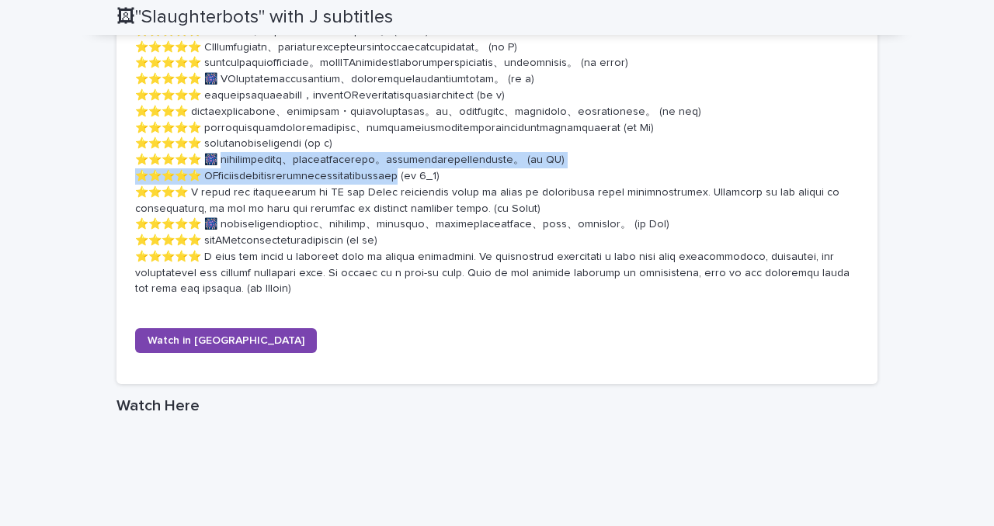
drag, startPoint x: 207, startPoint y: 206, endPoint x: 591, endPoint y: 224, distance: 384.7
click at [591, 224] on p at bounding box center [496, 128] width 723 height 339
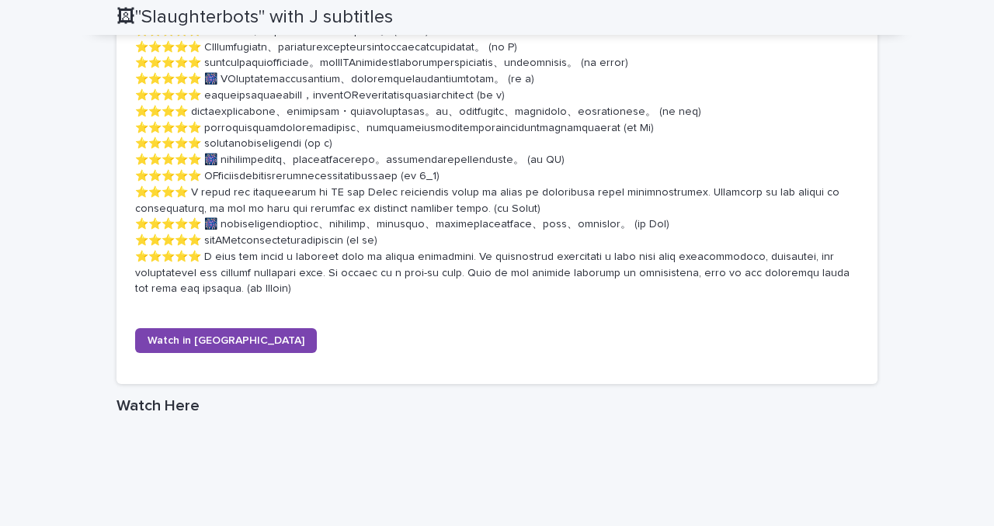
click at [567, 235] on p at bounding box center [496, 128] width 723 height 339
click at [206, 346] on span "Watch in [GEOGRAPHIC_DATA]" at bounding box center [225, 340] width 157 height 11
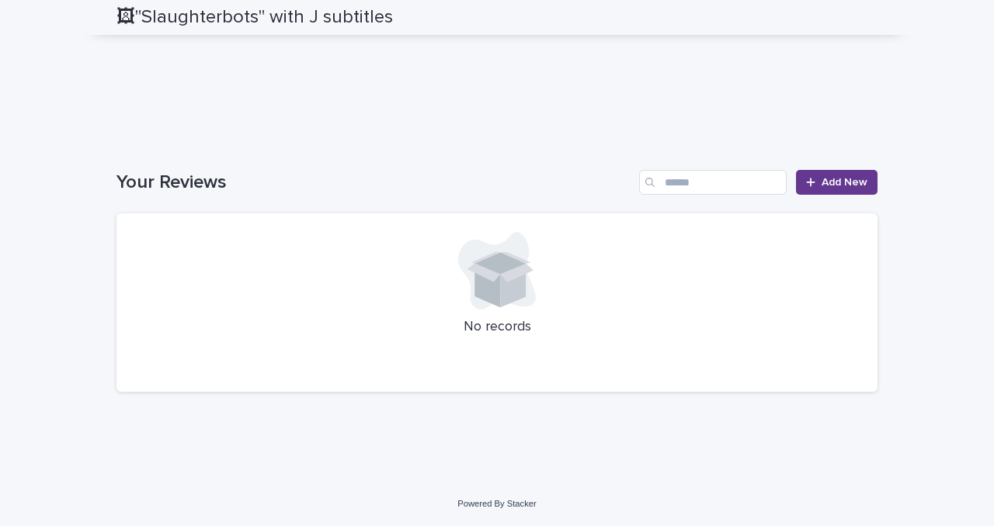
click at [824, 187] on span "Add New" at bounding box center [844, 182] width 46 height 11
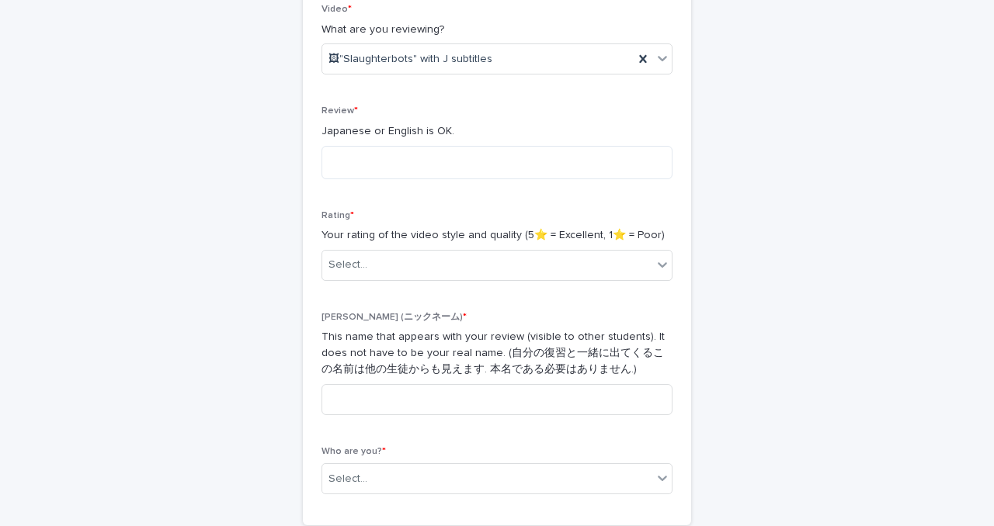
scroll to position [305, 0]
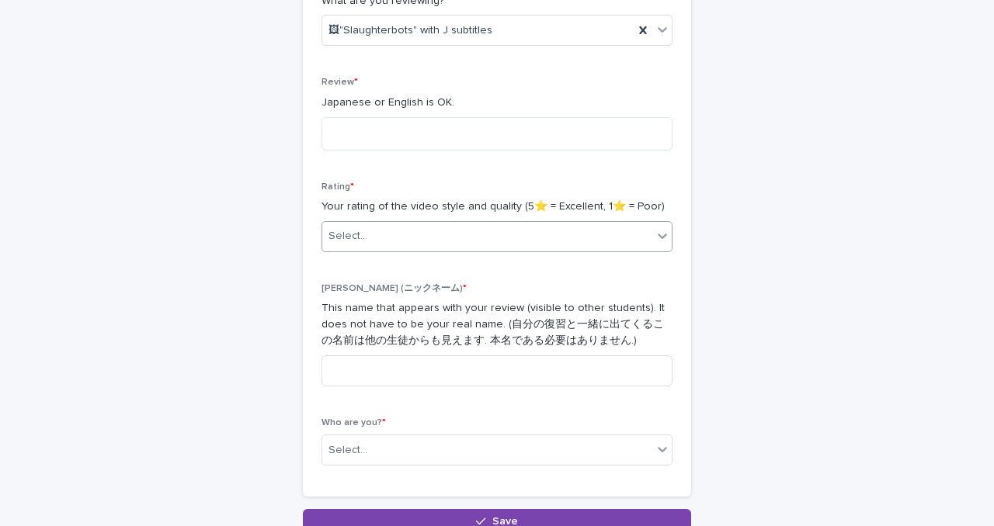
click at [363, 246] on div "Select..." at bounding box center [487, 237] width 330 height 26
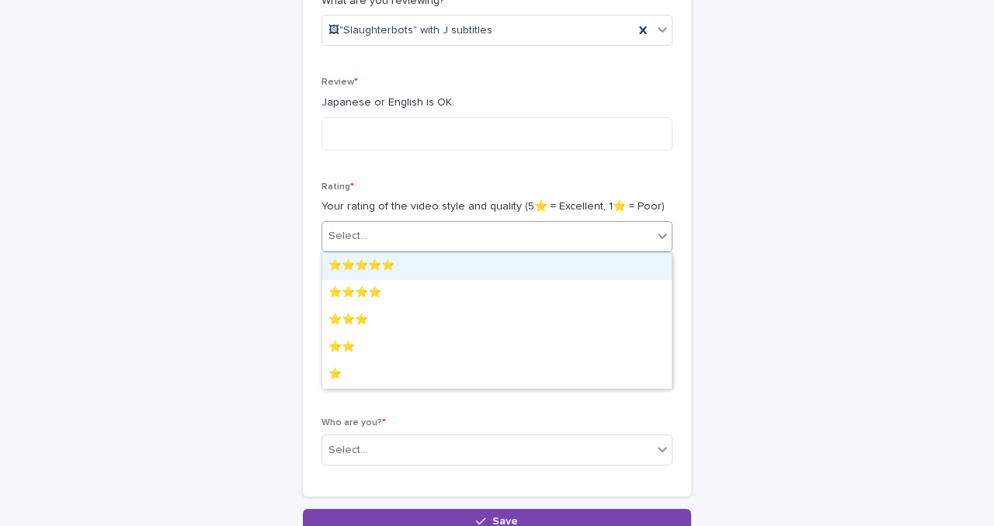
click at [364, 263] on div "⭐️⭐️⭐️⭐️⭐️" at bounding box center [496, 266] width 349 height 27
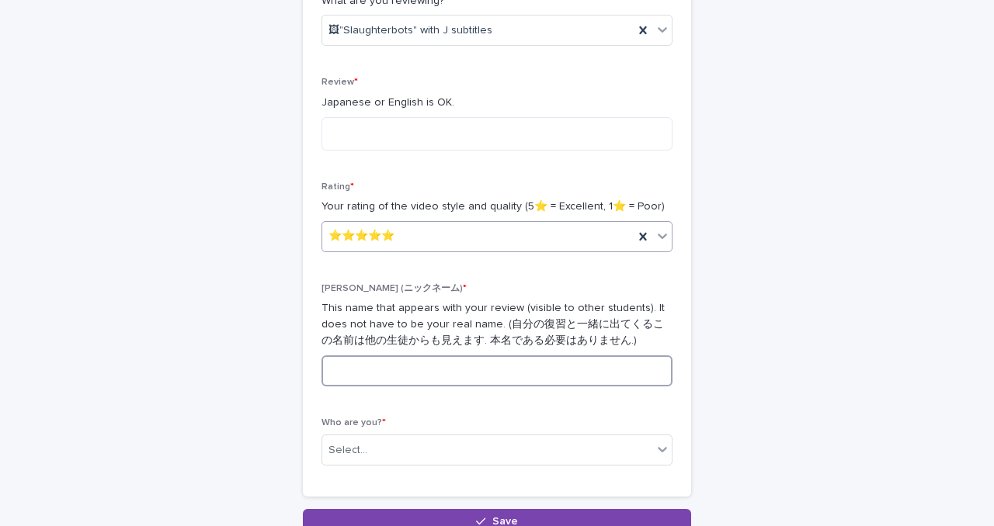
click at [368, 364] on input at bounding box center [496, 370] width 351 height 31
type input "**"
click at [377, 460] on div "Select..." at bounding box center [487, 451] width 330 height 26
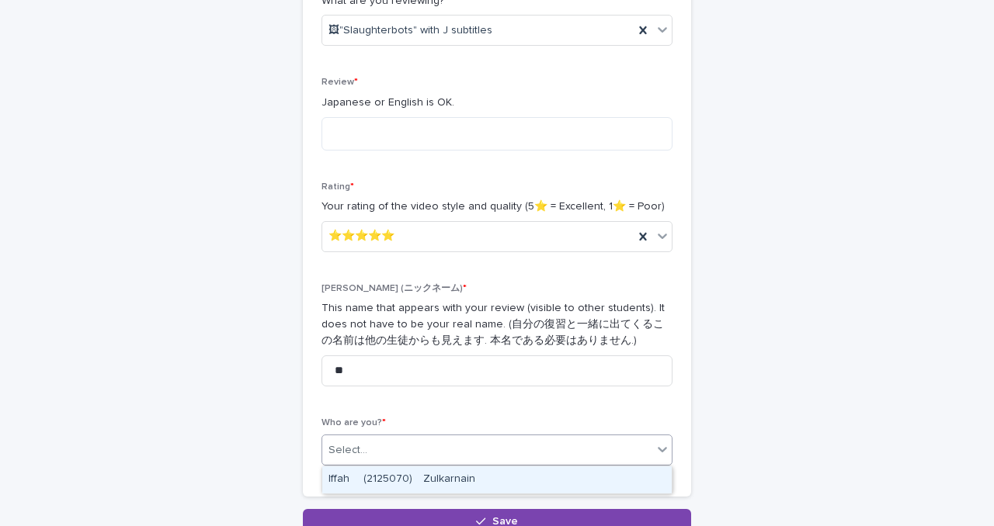
click at [375, 480] on div "Iffah 　(2125070)　Zulkarnain" at bounding box center [496, 479] width 349 height 27
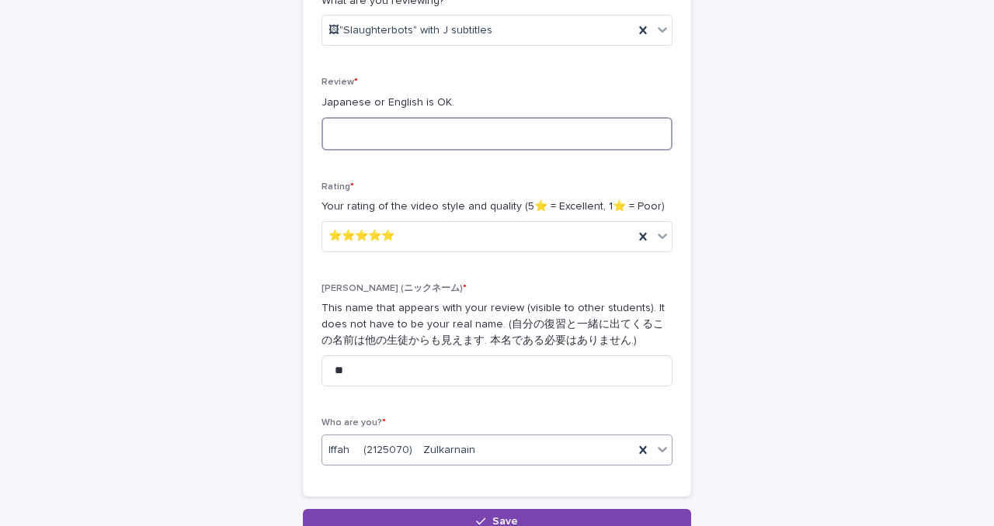
click at [379, 134] on textarea at bounding box center [496, 133] width 351 height 33
type textarea "*"
paste textarea "**********"
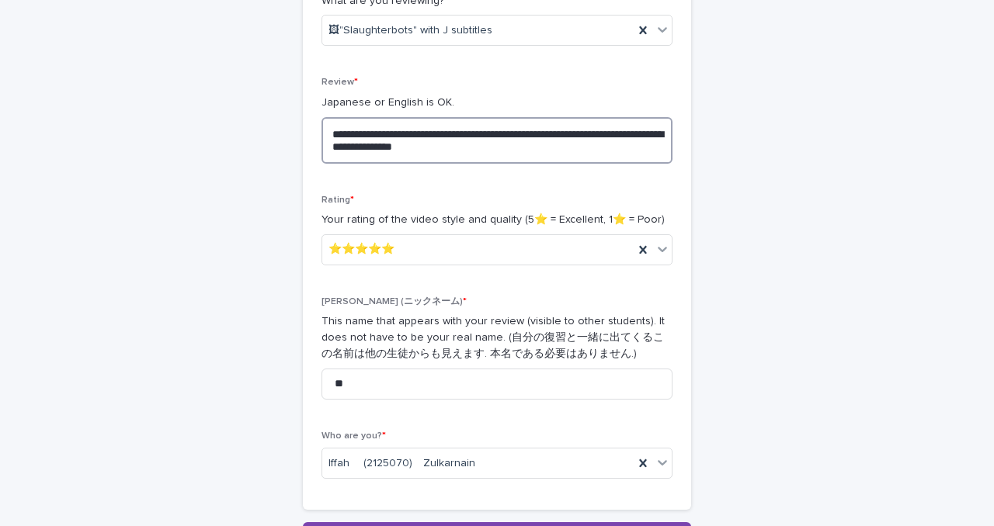
drag, startPoint x: 396, startPoint y: 134, endPoint x: 276, endPoint y: 134, distance: 119.5
click at [276, 134] on div "**********" at bounding box center [496, 146] width 761 height 803
click at [499, 148] on textarea "**********" at bounding box center [496, 140] width 351 height 47
click at [619, 132] on textarea "**********" at bounding box center [496, 140] width 351 height 47
click at [362, 147] on textarea "**********" at bounding box center [496, 140] width 351 height 47
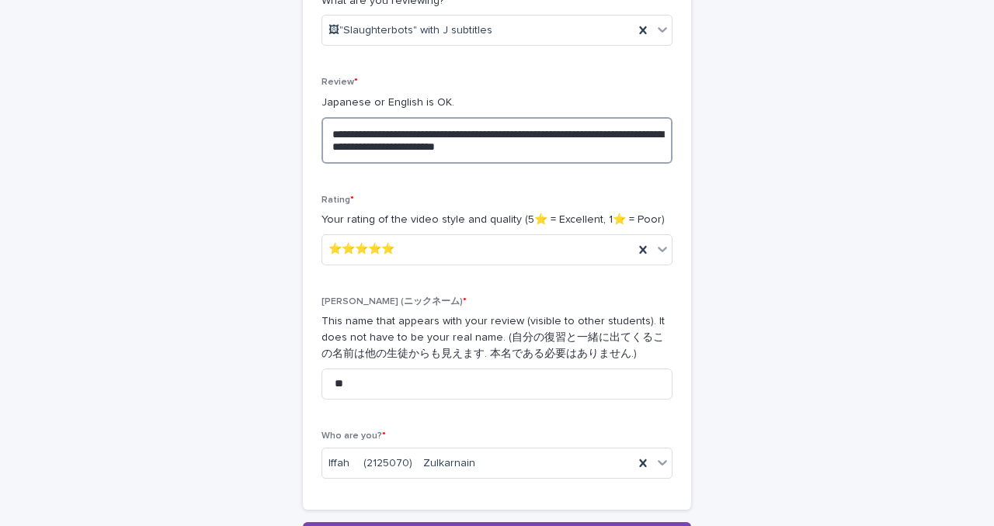
click at [556, 147] on textarea "**********" at bounding box center [496, 140] width 351 height 47
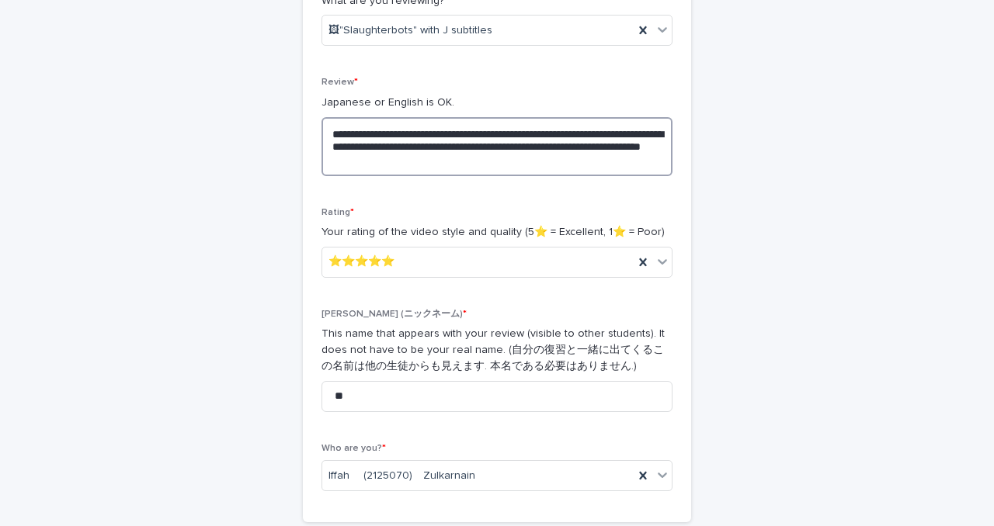
type textarea "**********"
click at [750, 295] on div "**********" at bounding box center [496, 152] width 761 height 815
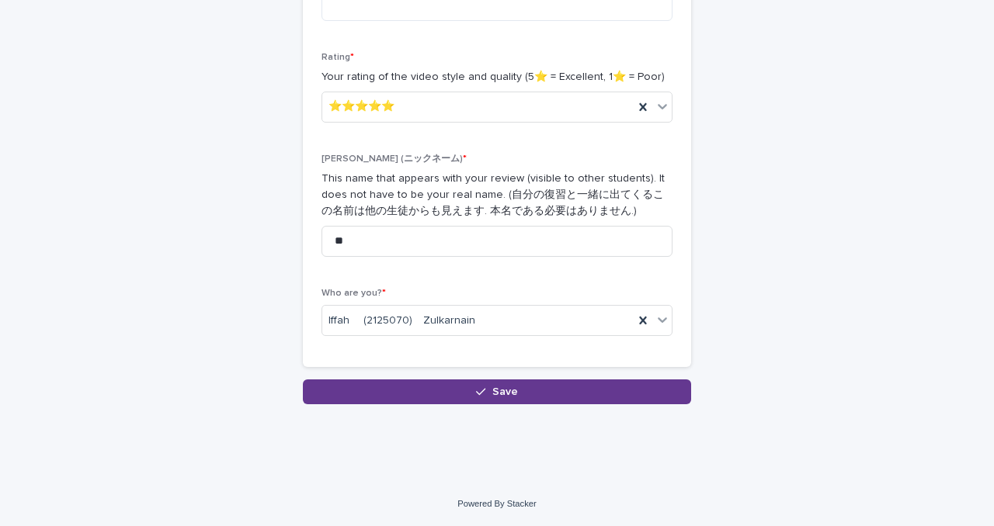
click at [509, 392] on span "Save" at bounding box center [505, 392] width 26 height 11
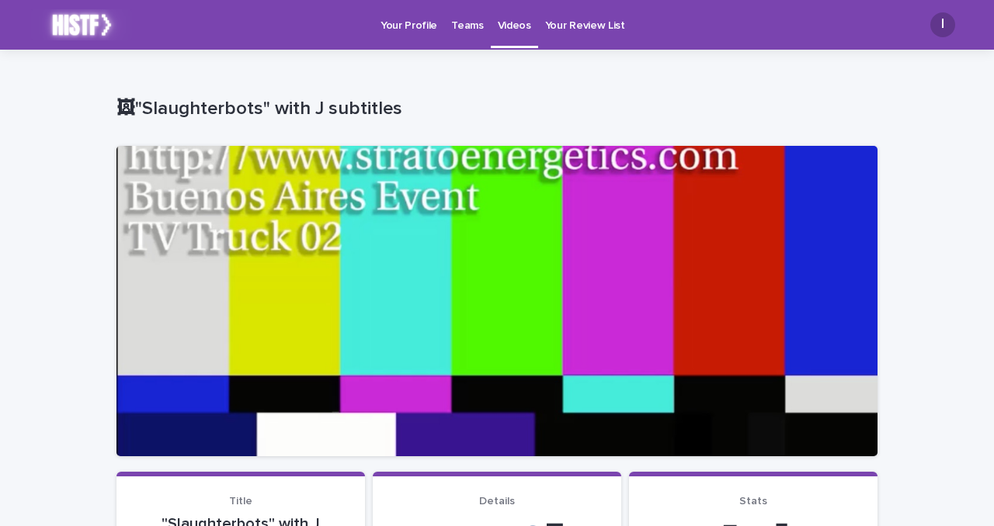
click at [408, 31] on p "Your Profile" at bounding box center [408, 16] width 57 height 33
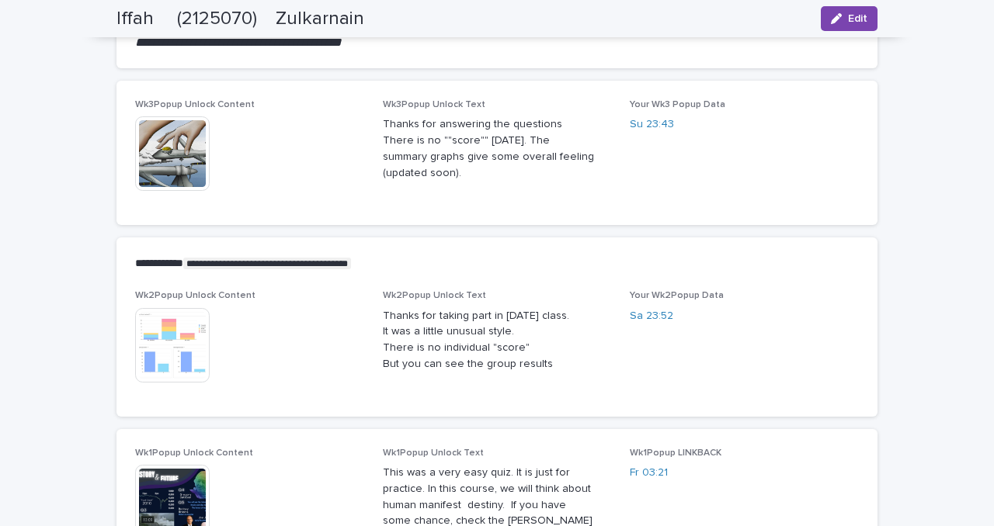
scroll to position [1324, 0]
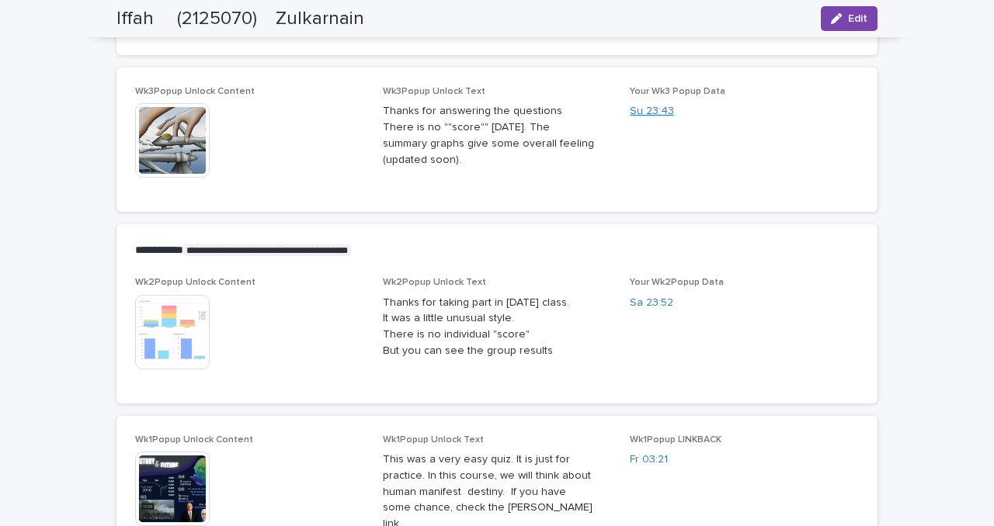
click at [637, 113] on link "Su 23:43" at bounding box center [651, 111] width 44 height 16
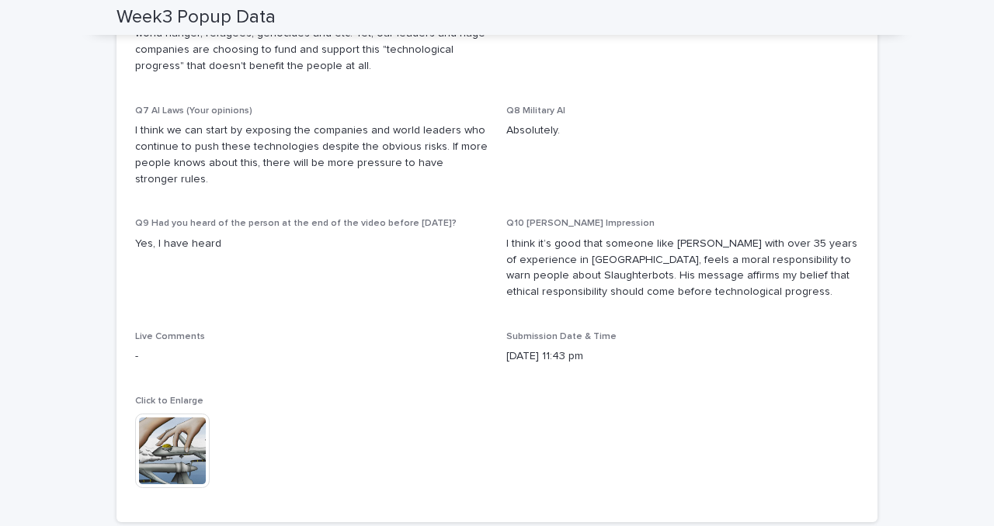
scroll to position [764, 0]
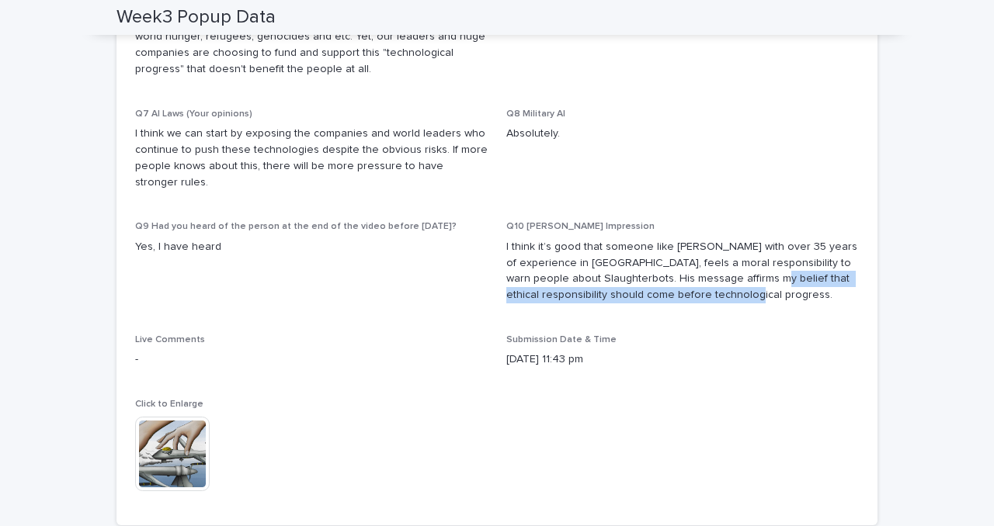
drag, startPoint x: 745, startPoint y: 280, endPoint x: 716, endPoint y: 301, distance: 36.2
click at [716, 301] on p "I think it’s good that someone like [PERSON_NAME] with over 35 years of experie…" at bounding box center [682, 271] width 352 height 64
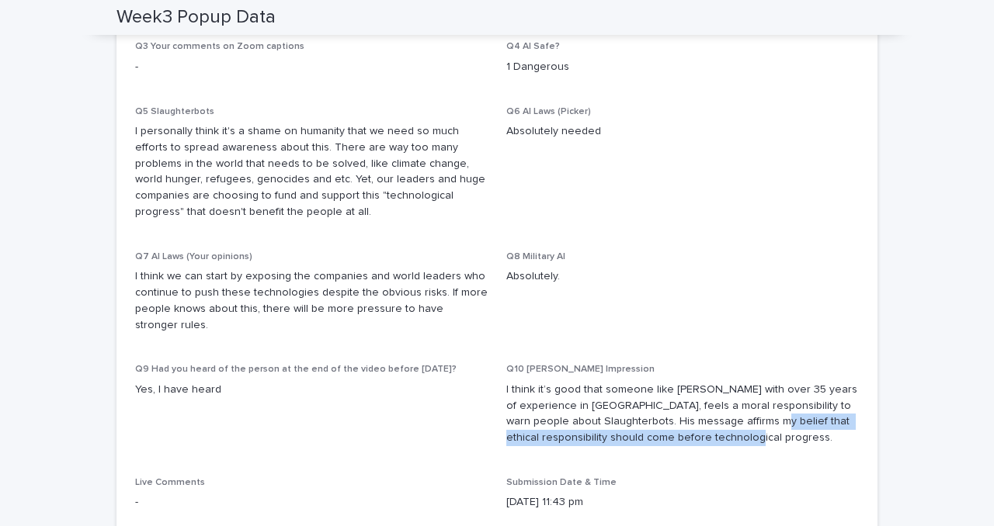
scroll to position [626, 0]
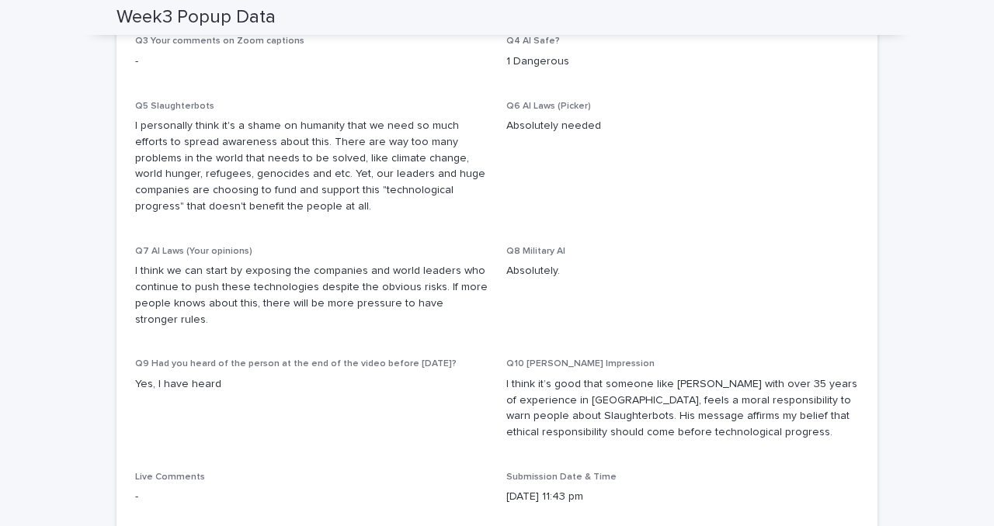
click at [353, 207] on p "I personally think it's a shame on humanity that we need so much efforts to spr…" at bounding box center [311, 166] width 352 height 97
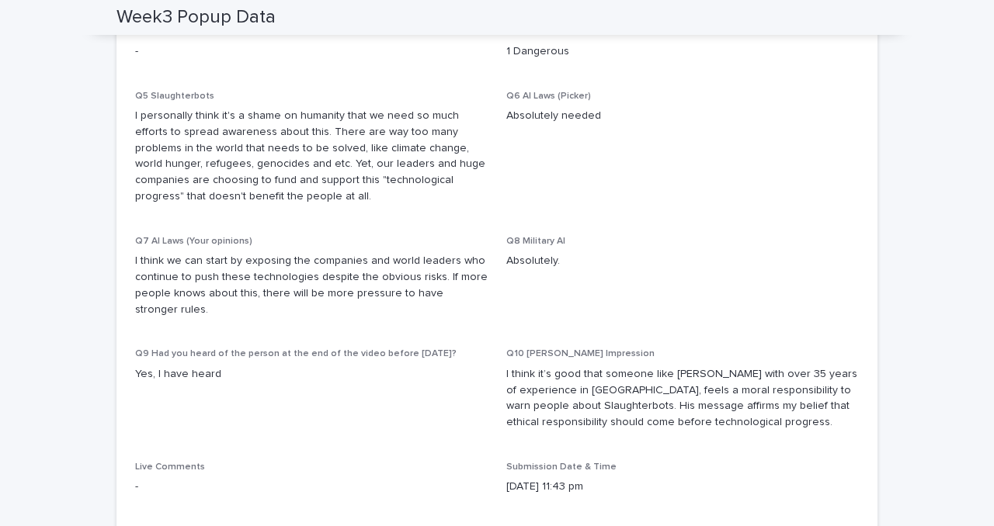
scroll to position [638, 0]
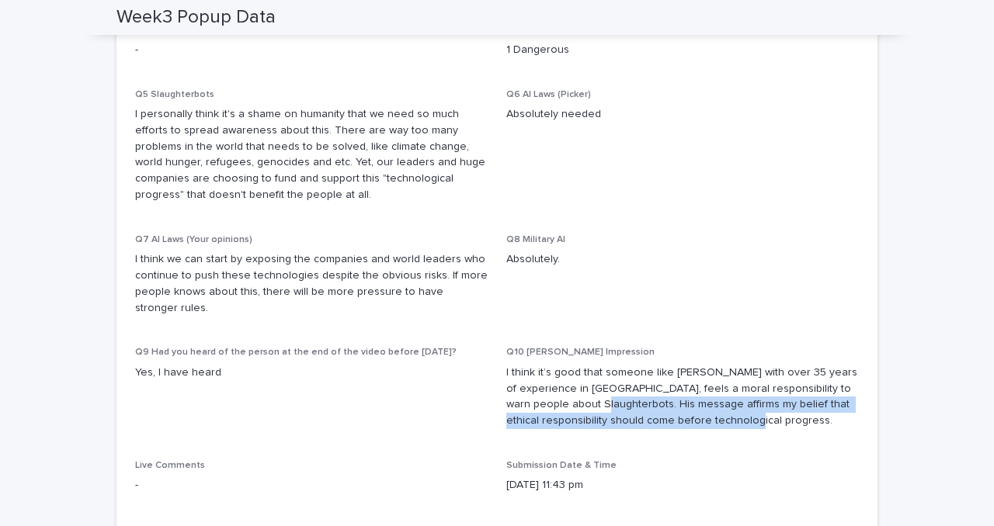
drag, startPoint x: 577, startPoint y: 404, endPoint x: 755, endPoint y: 423, distance: 178.8
click at [755, 423] on p "I think it’s good that someone like Stuart Russell with over 35 years of experi…" at bounding box center [682, 397] width 352 height 64
copy p "His message affirms my belief that ethical responsibility should come before te…"
